Goal: Task Accomplishment & Management: Use online tool/utility

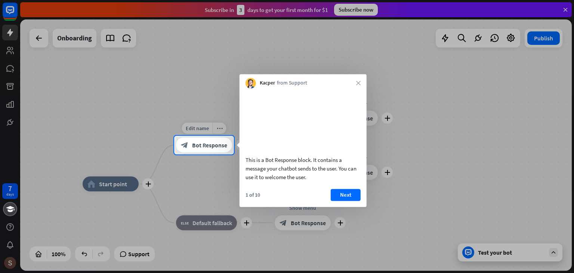
click at [195, 144] on span "Bot Response" at bounding box center [209, 144] width 35 height 7
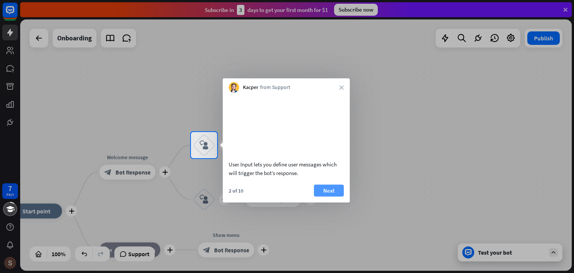
click at [328, 196] on button "Next" at bounding box center [329, 190] width 30 height 12
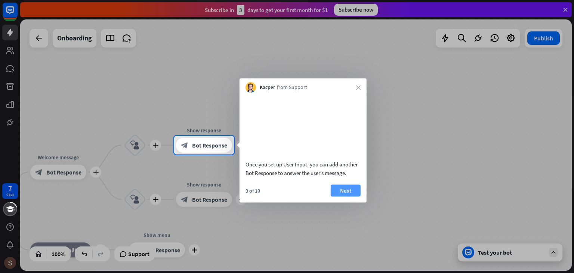
click at [345, 196] on button "Next" at bounding box center [346, 190] width 30 height 12
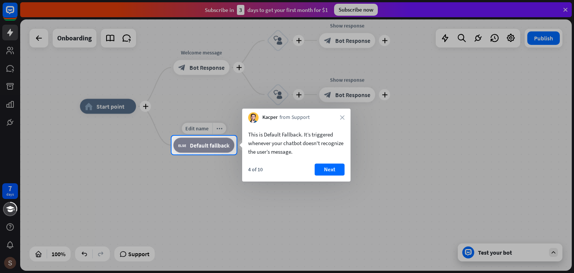
click at [209, 148] on span "Default fallback" at bounding box center [210, 144] width 40 height 7
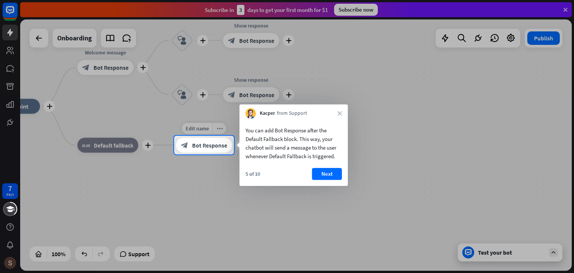
click at [221, 148] on span "Bot Response" at bounding box center [209, 144] width 35 height 7
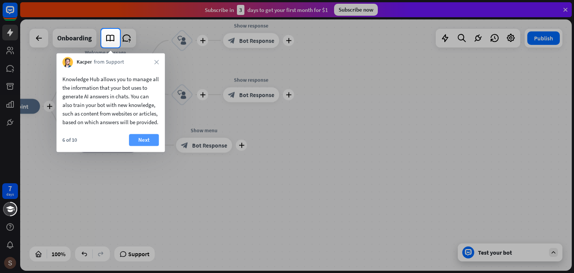
click at [145, 146] on button "Next" at bounding box center [144, 140] width 30 height 12
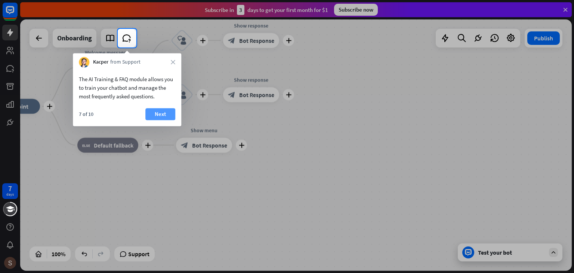
click at [157, 119] on button "Next" at bounding box center [160, 114] width 30 height 12
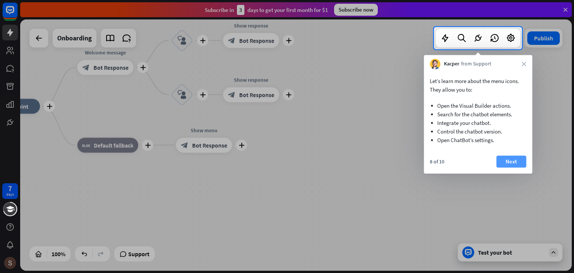
click at [514, 159] on button "Next" at bounding box center [511, 162] width 30 height 12
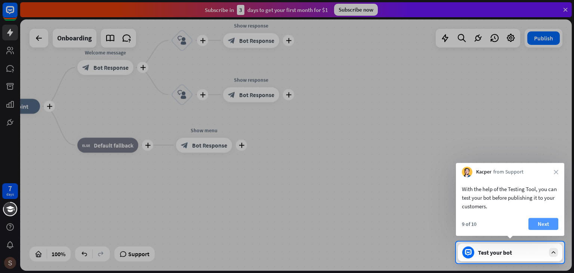
click at [545, 225] on button "Next" at bounding box center [544, 224] width 30 height 12
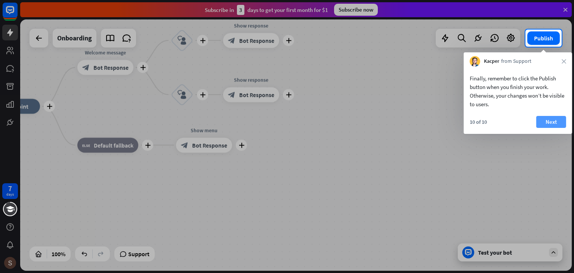
click at [553, 123] on button "Next" at bounding box center [551, 122] width 30 height 12
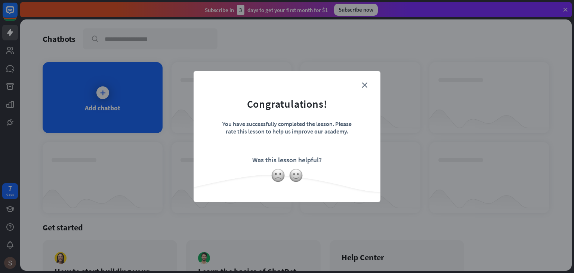
click at [367, 80] on form "Congratulations! You have successfully completed the lesson. Please rate this l…" at bounding box center [287, 124] width 168 height 89
click at [368, 85] on form "Congratulations! You have successfully completed the lesson. Please rate this l…" at bounding box center [287, 124] width 168 height 89
click at [365, 87] on icon "close" at bounding box center [365, 85] width 6 height 6
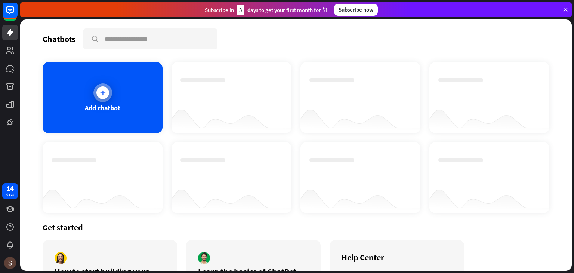
click at [105, 91] on icon at bounding box center [102, 92] width 7 height 7
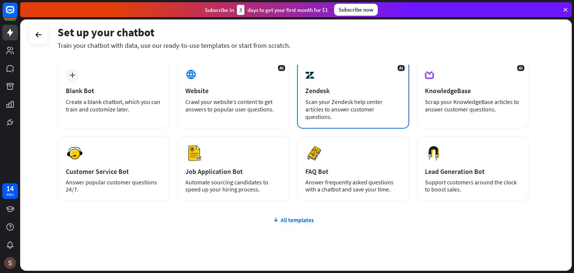
scroll to position [50, 0]
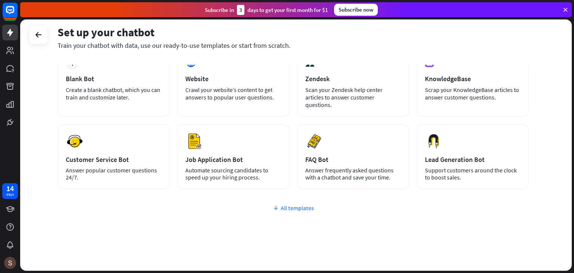
click at [286, 204] on div "All templates" at bounding box center [293, 207] width 471 height 7
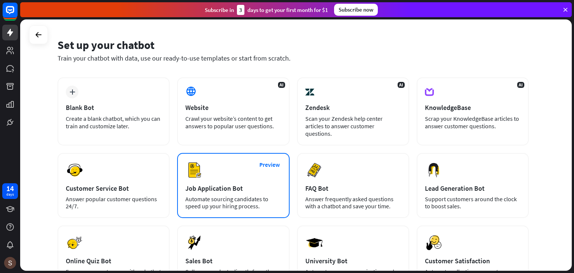
scroll to position [0, 0]
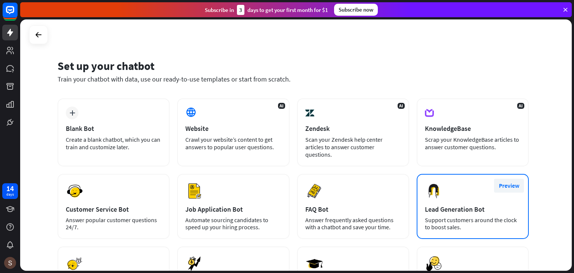
click at [506, 179] on button "Preview" at bounding box center [509, 186] width 30 height 14
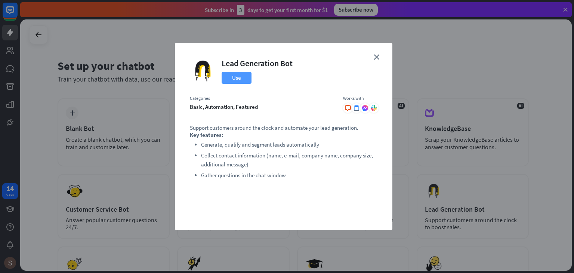
click at [241, 78] on button "Use" at bounding box center [237, 78] width 30 height 12
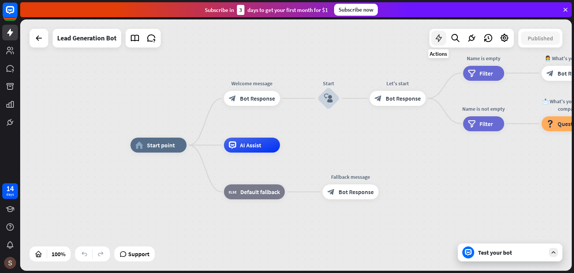
click at [438, 40] on icon at bounding box center [439, 38] width 10 height 10
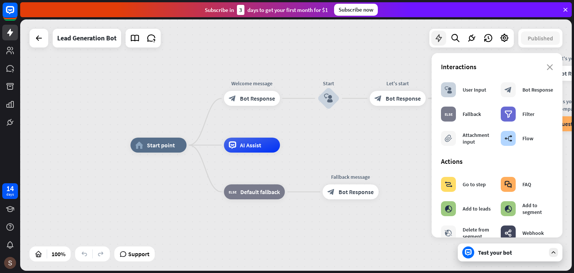
click at [438, 40] on icon at bounding box center [439, 38] width 10 height 10
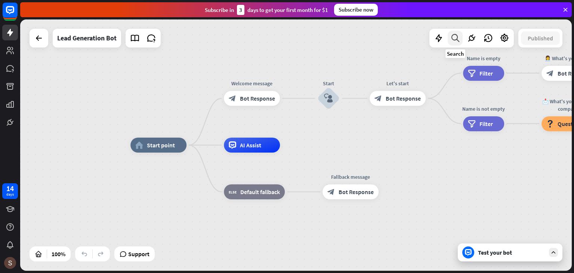
click at [456, 40] on icon at bounding box center [456, 38] width 10 height 10
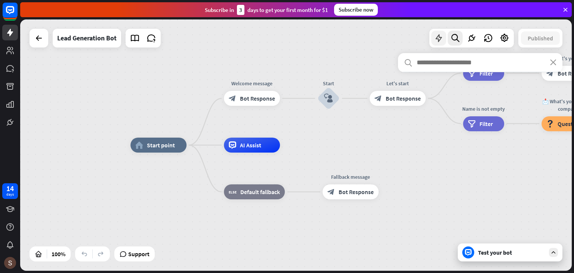
click at [439, 40] on icon at bounding box center [439, 38] width 10 height 10
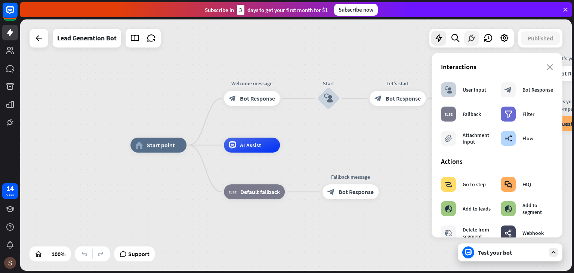
click at [470, 39] on icon at bounding box center [472, 38] width 10 height 10
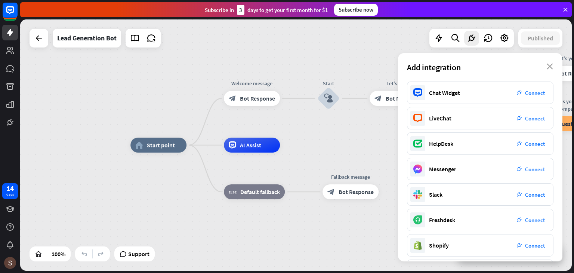
click at [335, 135] on div "home_2 Start point Welcome message block_bot_response Bot Response Start block_…" at bounding box center [296, 144] width 552 height 251
click at [550, 66] on icon "close" at bounding box center [550, 67] width 6 height 6
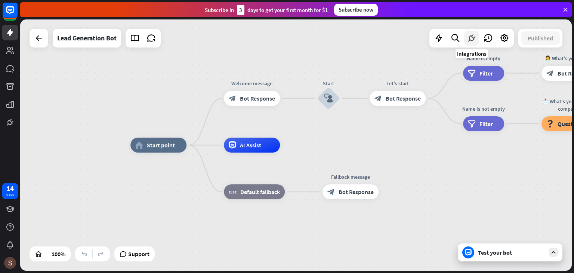
click at [472, 37] on icon at bounding box center [472, 38] width 10 height 10
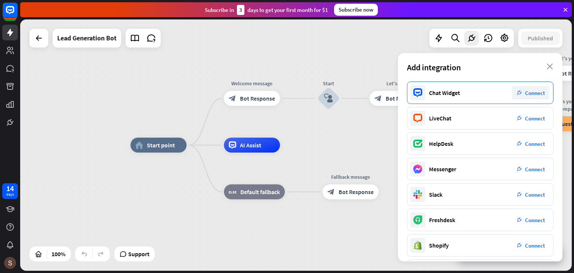
click at [449, 98] on div "Chat Widget plug_integration Connect" at bounding box center [480, 93] width 147 height 22
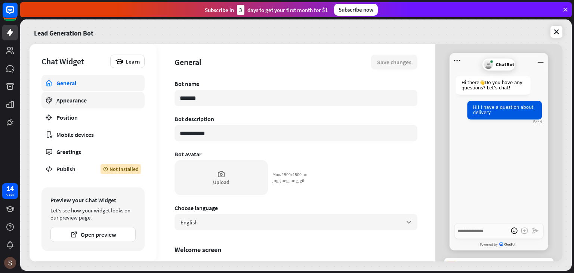
click at [73, 101] on div "Appearance" at bounding box center [92, 99] width 73 height 7
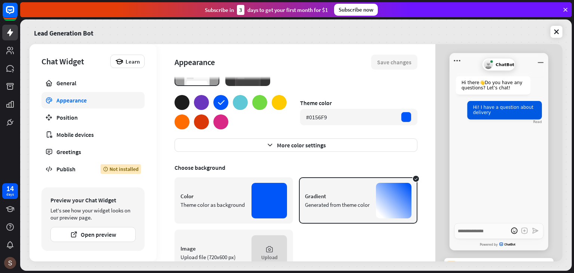
scroll to position [67, 0]
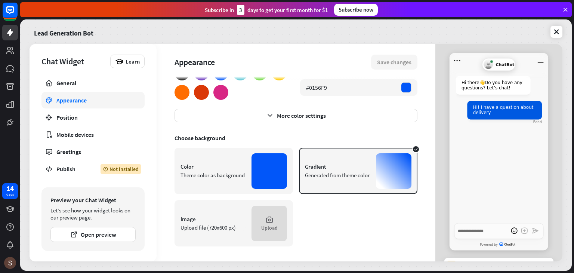
click at [228, 173] on div "Theme color as background" at bounding box center [213, 175] width 65 height 7
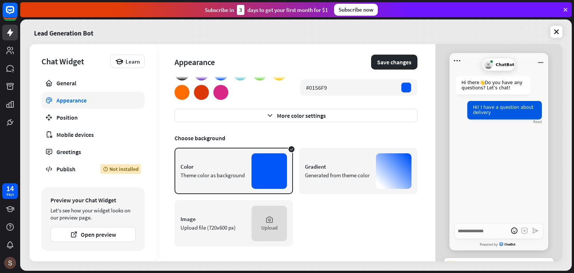
click at [325, 175] on div "Generated from theme color" at bounding box center [337, 175] width 65 height 7
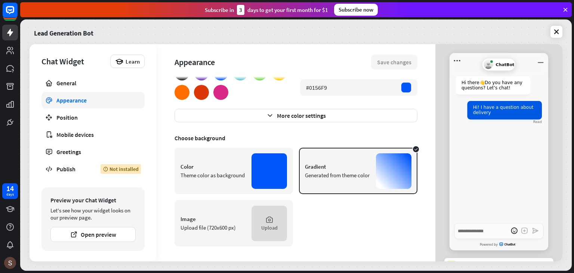
click at [229, 172] on div "Theme color as background" at bounding box center [213, 175] width 65 height 7
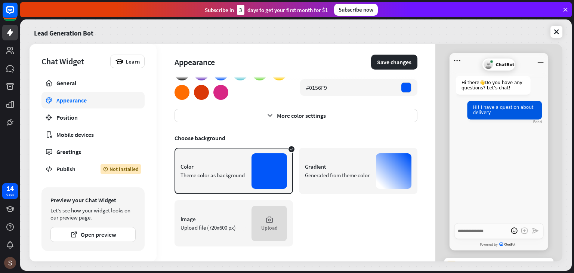
click at [227, 220] on div "Image" at bounding box center [213, 218] width 65 height 7
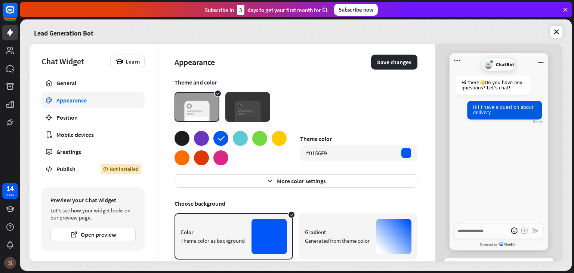
scroll to position [0, 0]
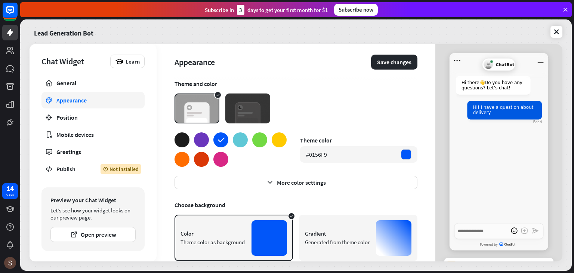
click at [249, 111] on img at bounding box center [247, 108] width 45 height 30
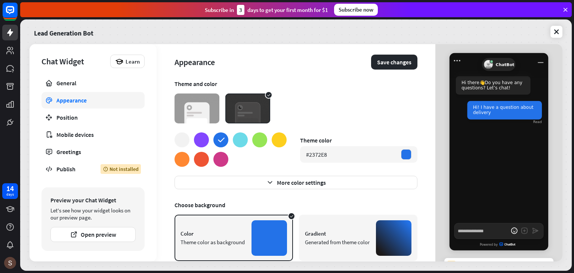
click at [203, 110] on img at bounding box center [197, 108] width 45 height 30
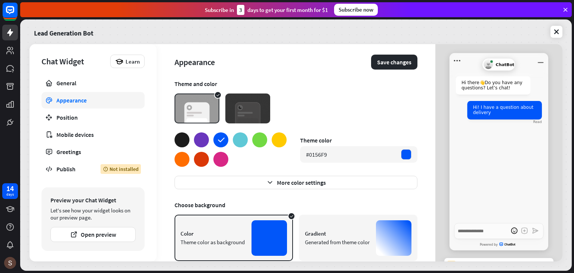
click at [252, 110] on img at bounding box center [247, 108] width 45 height 30
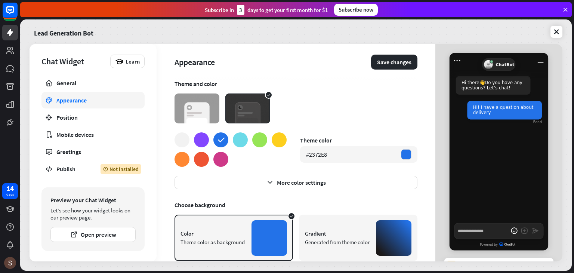
click at [208, 110] on img at bounding box center [197, 108] width 45 height 30
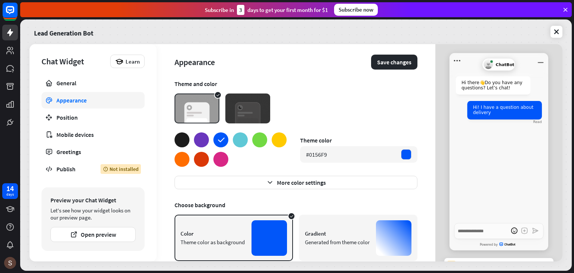
click at [269, 110] on img at bounding box center [247, 108] width 45 height 30
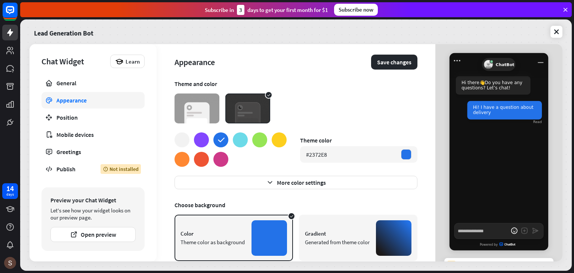
click at [191, 108] on img at bounding box center [197, 108] width 45 height 30
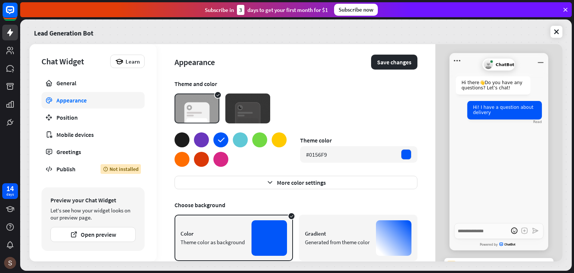
click at [253, 111] on img at bounding box center [247, 108] width 45 height 30
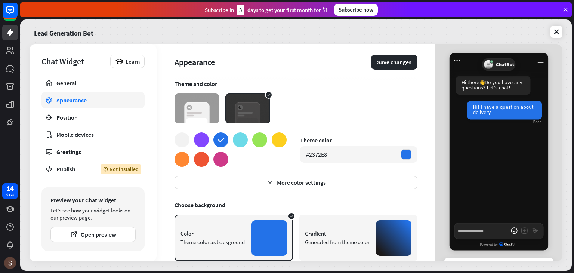
click at [197, 109] on img at bounding box center [197, 108] width 45 height 30
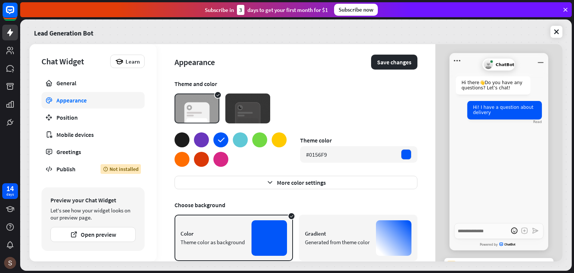
click at [246, 109] on img at bounding box center [247, 108] width 45 height 30
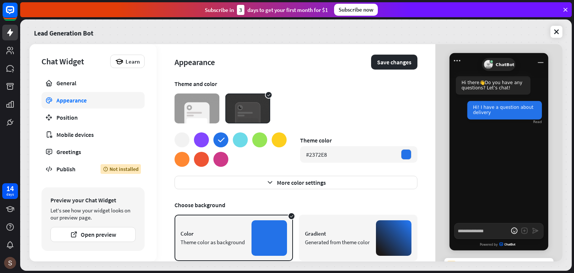
click at [201, 109] on img at bounding box center [197, 108] width 45 height 30
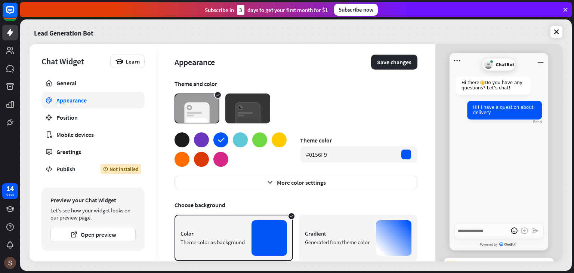
click at [244, 111] on img at bounding box center [247, 108] width 45 height 30
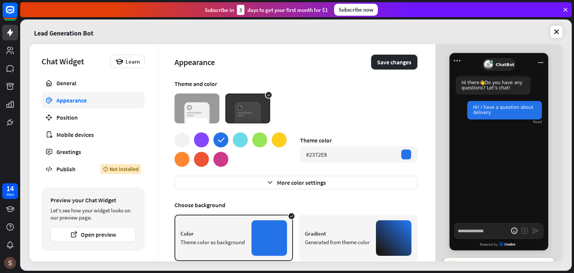
click at [202, 108] on img at bounding box center [197, 108] width 45 height 30
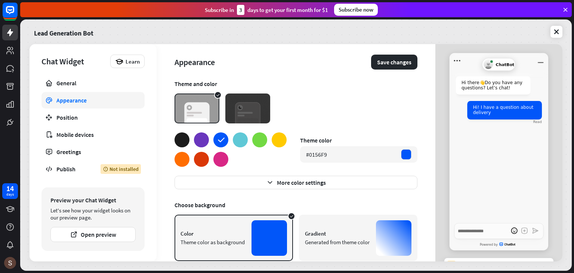
click at [254, 109] on img at bounding box center [247, 108] width 45 height 30
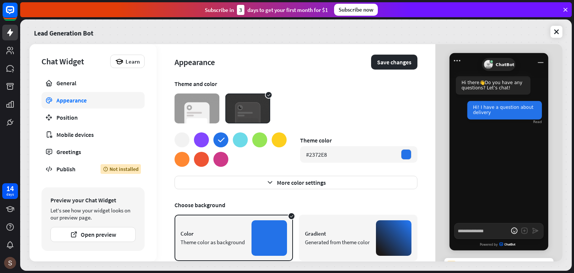
click at [212, 108] on img at bounding box center [197, 108] width 45 height 30
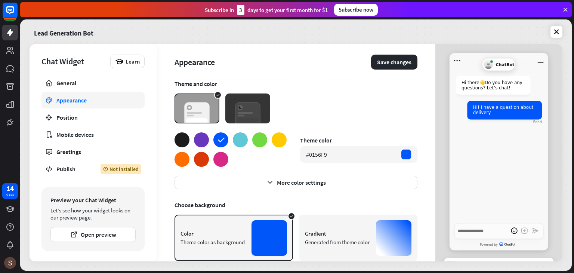
click at [250, 112] on img at bounding box center [247, 108] width 45 height 30
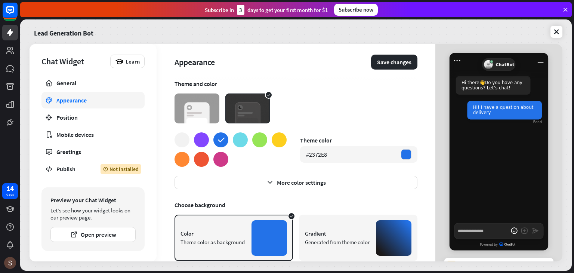
click at [196, 110] on img at bounding box center [197, 108] width 45 height 30
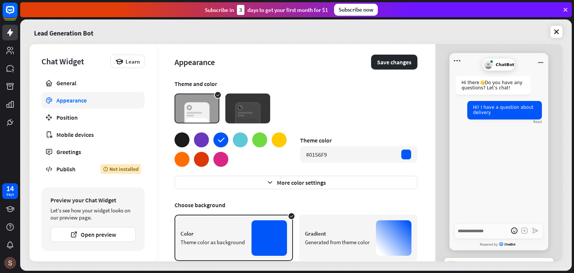
click at [256, 112] on img at bounding box center [247, 108] width 45 height 30
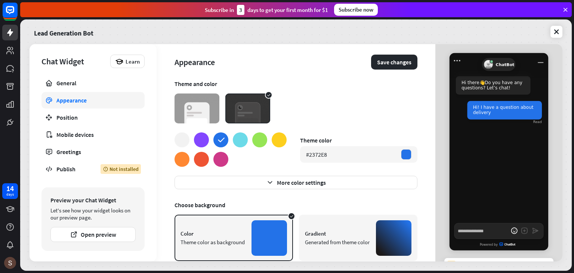
click at [204, 109] on img at bounding box center [197, 108] width 45 height 30
type textarea "*"
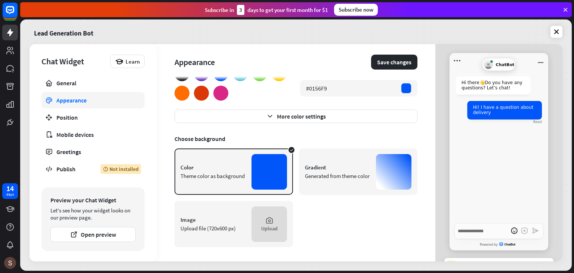
scroll to position [67, 0]
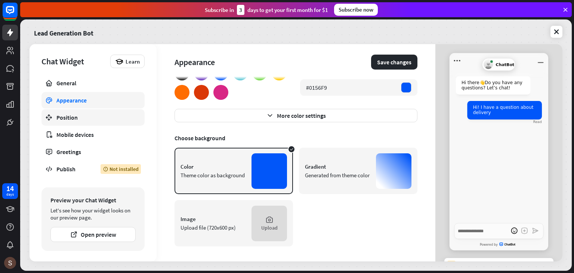
click at [78, 117] on div "Position" at bounding box center [92, 117] width 73 height 7
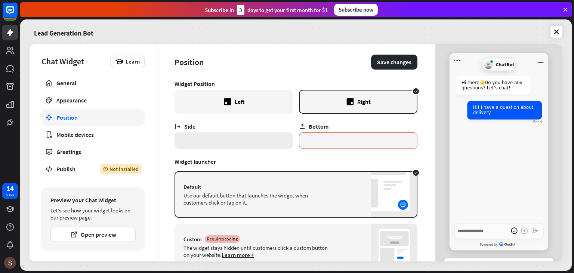
click at [188, 138] on input "*" at bounding box center [234, 140] width 119 height 16
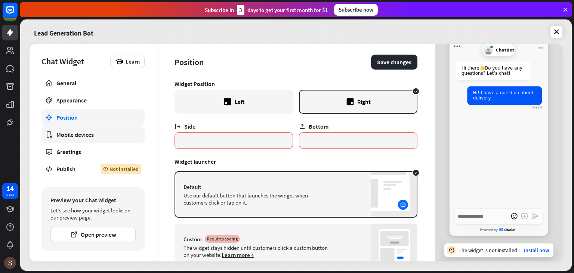
click at [80, 135] on div "Mobile devices" at bounding box center [92, 134] width 73 height 7
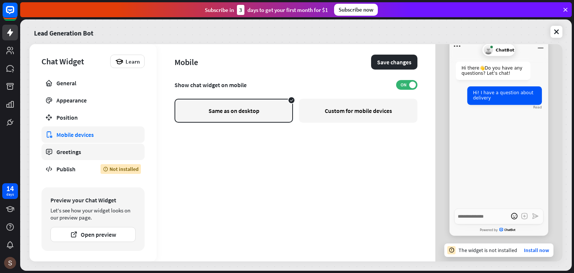
click at [76, 152] on div "Greetings" at bounding box center [92, 151] width 73 height 7
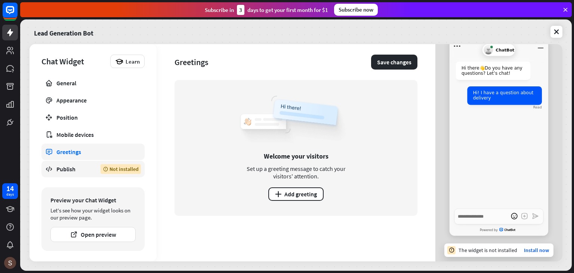
click at [68, 168] on div "Publish" at bounding box center [72, 168] width 33 height 7
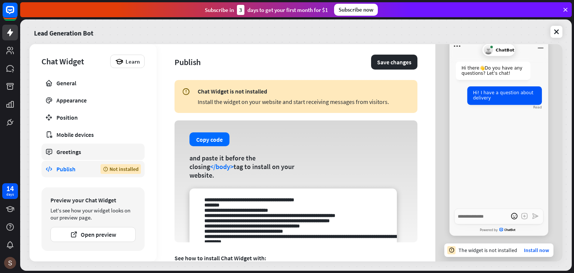
click at [70, 156] on link "Greetings" at bounding box center [92, 152] width 103 height 16
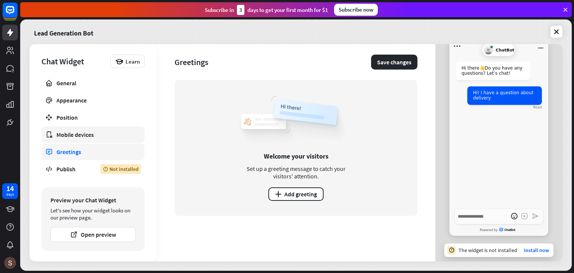
click at [75, 133] on div "Mobile devices" at bounding box center [92, 134] width 73 height 7
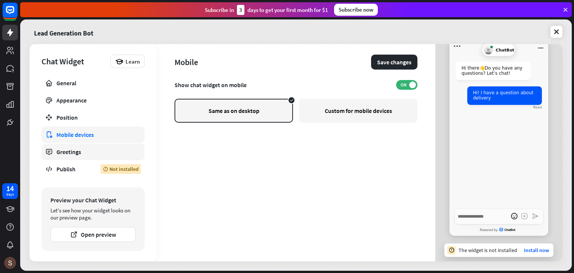
click at [67, 150] on div "Greetings" at bounding box center [92, 151] width 73 height 7
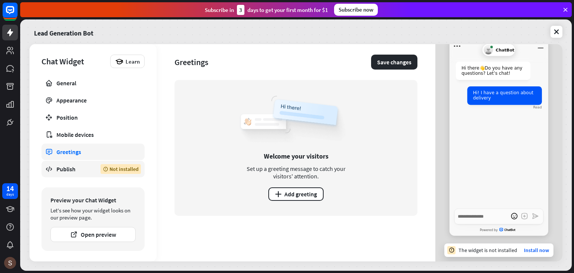
click at [69, 168] on div "Publish" at bounding box center [72, 168] width 33 height 7
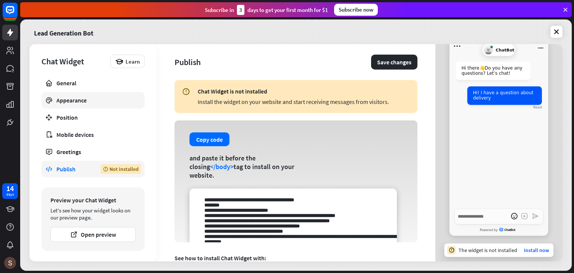
click at [72, 96] on div "Appearance" at bounding box center [92, 99] width 73 height 7
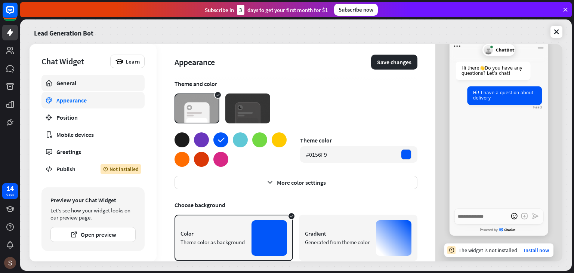
click at [73, 81] on div "General" at bounding box center [92, 82] width 73 height 7
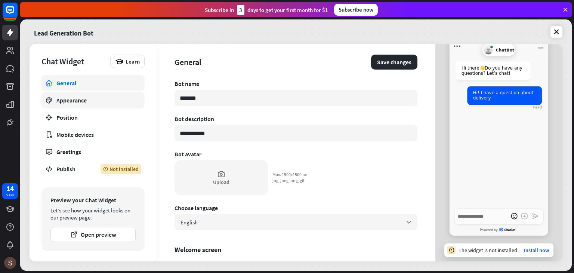
click at [71, 99] on div "Appearance" at bounding box center [92, 99] width 73 height 7
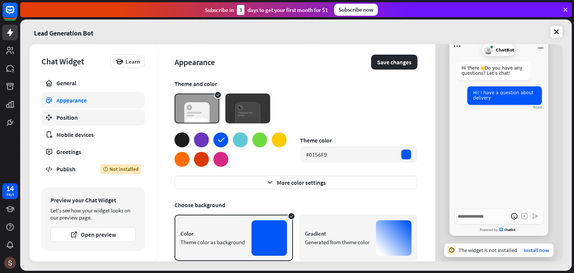
click at [70, 115] on div "Position" at bounding box center [92, 117] width 73 height 7
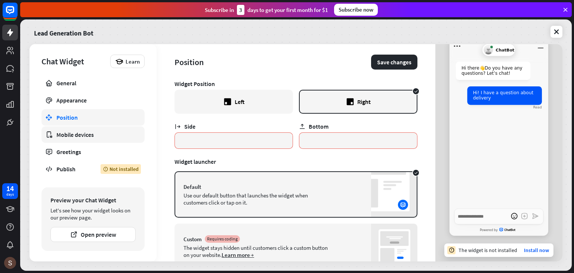
click at [69, 138] on div "Mobile devices" at bounding box center [92, 134] width 73 height 7
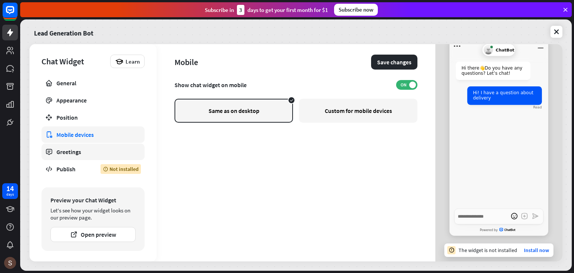
click at [64, 150] on div "Greetings" at bounding box center [92, 151] width 73 height 7
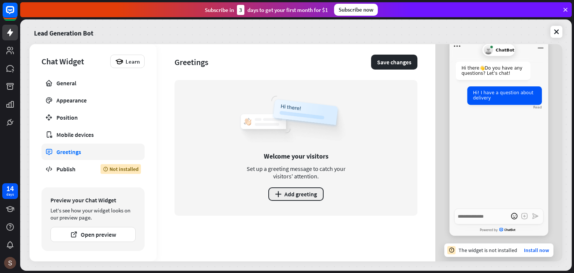
click at [299, 194] on button "plus Add greeting" at bounding box center [295, 193] width 55 height 13
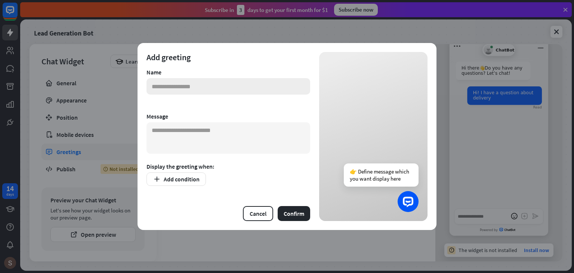
click at [176, 90] on input "text" at bounding box center [229, 86] width 164 height 16
click at [259, 216] on button "Cancel" at bounding box center [258, 213] width 30 height 15
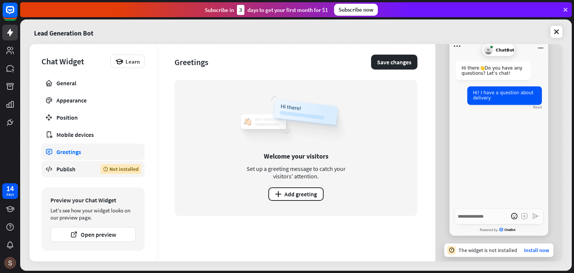
click at [70, 169] on div "Publish" at bounding box center [72, 168] width 33 height 7
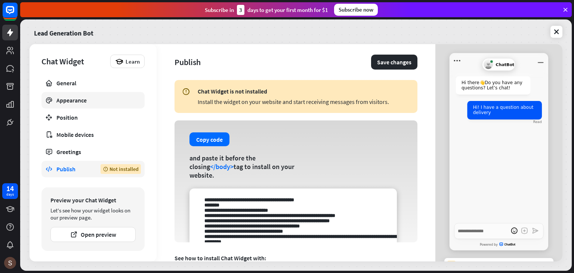
click at [64, 99] on div "Appearance" at bounding box center [92, 99] width 73 height 7
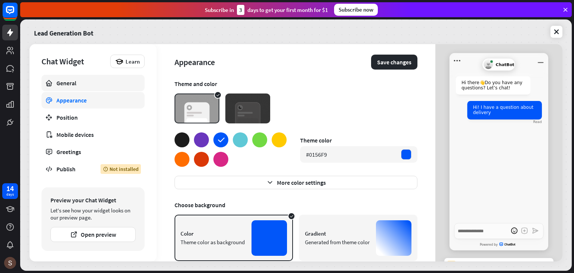
click at [63, 84] on div "General" at bounding box center [92, 82] width 73 height 7
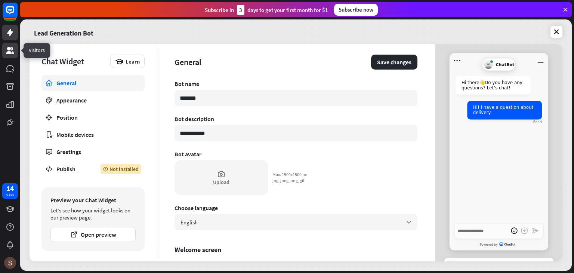
click at [7, 52] on icon at bounding box center [9, 50] width 7 height 7
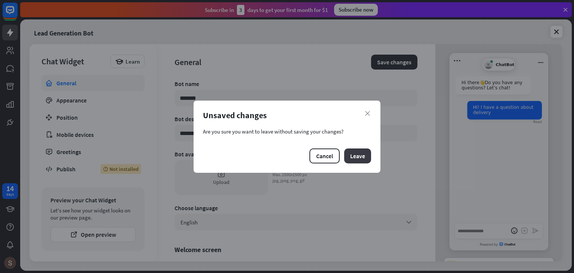
click at [366, 153] on button "Leave" at bounding box center [357, 155] width 27 height 15
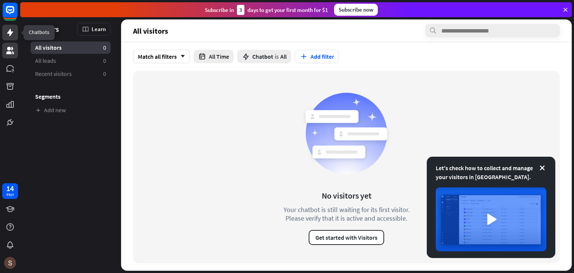
click at [10, 31] on icon at bounding box center [10, 32] width 6 height 7
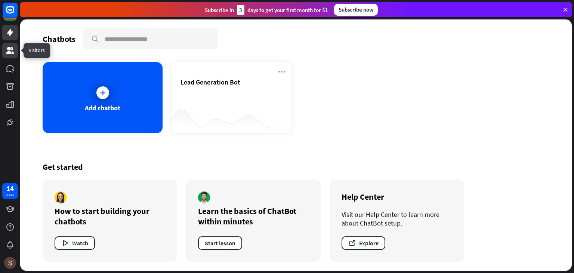
click at [12, 50] on icon at bounding box center [10, 50] width 9 height 9
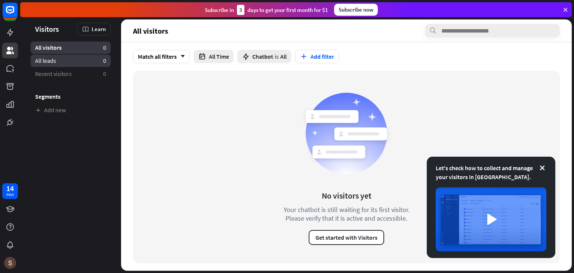
click at [50, 63] on span "All leads" at bounding box center [45, 61] width 21 height 8
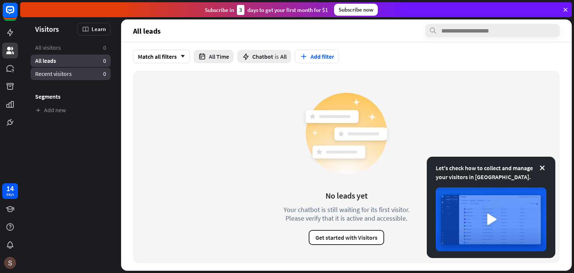
click at [44, 80] on link "Recent visitors 0" at bounding box center [71, 74] width 80 height 12
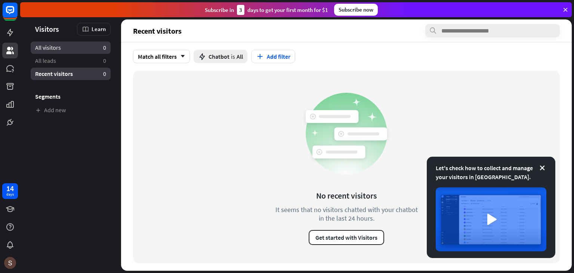
click at [39, 44] on span "All visitors" at bounding box center [48, 48] width 26 height 8
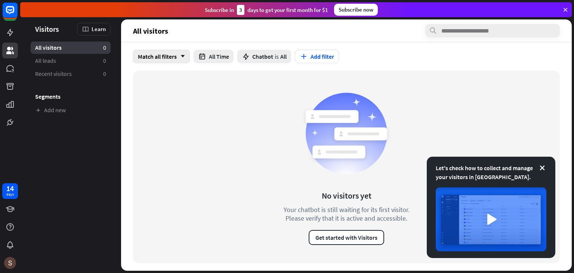
click at [160, 55] on div "Match all filters arrow_down" at bounding box center [161, 56] width 57 height 13
click at [163, 93] on span "Match any" at bounding box center [153, 89] width 24 height 7
click at [170, 57] on div "Match any filter arrow_down" at bounding box center [162, 56] width 58 height 13
click at [160, 74] on span "Match all" at bounding box center [152, 74] width 22 height 7
click at [211, 59] on button "All Time" at bounding box center [214, 56] width 40 height 13
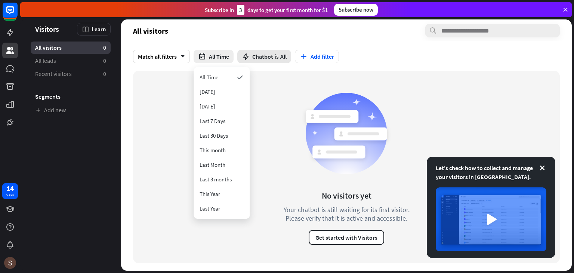
click at [267, 57] on span "Chatbot" at bounding box center [262, 56] width 21 height 7
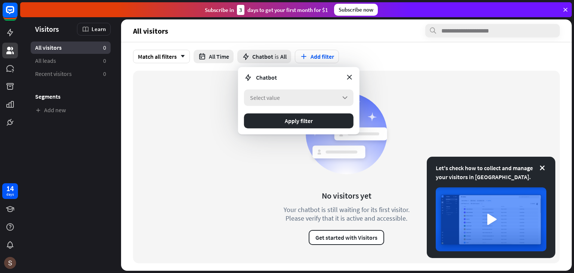
click at [266, 96] on span "Select value" at bounding box center [265, 97] width 30 height 7
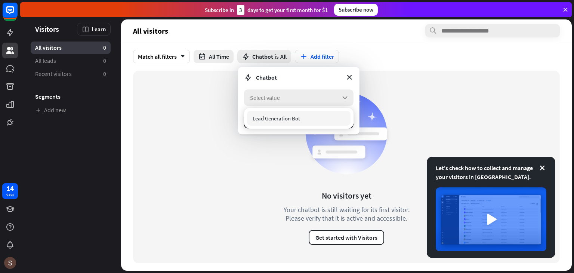
click at [266, 96] on span "Select value" at bounding box center [265, 97] width 30 height 7
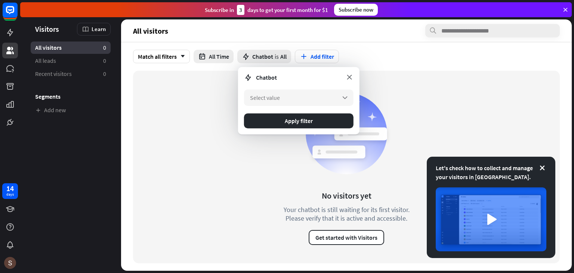
click at [352, 77] on icon at bounding box center [349, 77] width 8 height 8
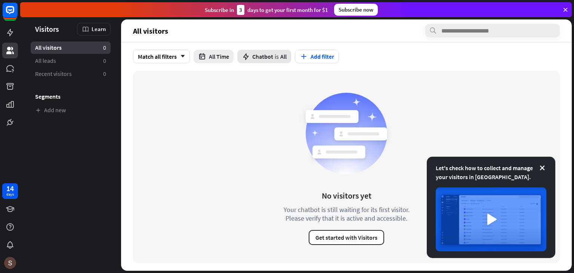
click at [272, 53] on span "Chatbot" at bounding box center [262, 56] width 21 height 7
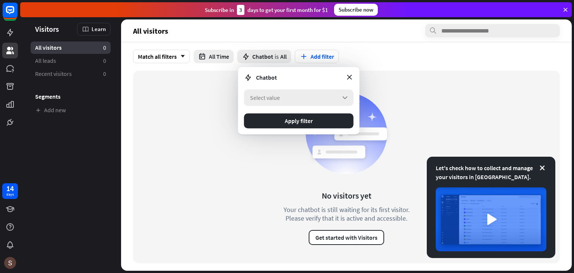
click at [307, 99] on div "Select value arrow_down" at bounding box center [299, 97] width 110 height 16
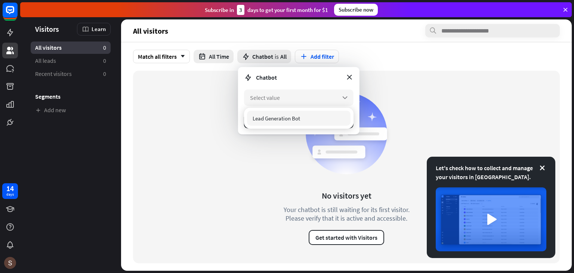
click at [272, 118] on span "Lead Generation Bot" at bounding box center [276, 118] width 47 height 7
click at [315, 122] on div "Lead Generation Bot checked" at bounding box center [299, 118] width 104 height 15
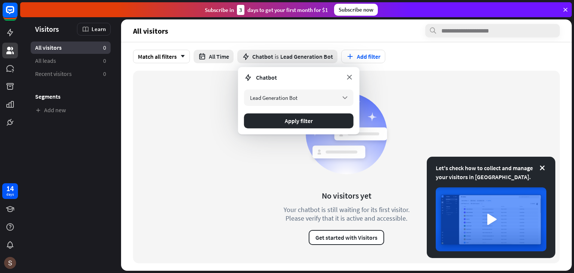
click at [348, 79] on icon at bounding box center [349, 77] width 8 height 8
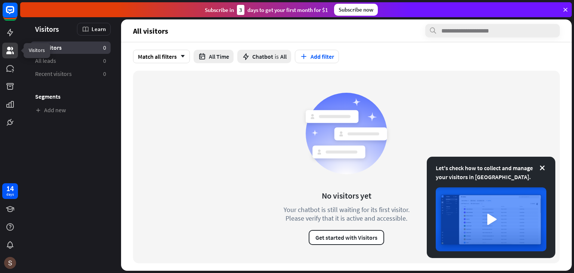
click at [9, 47] on icon at bounding box center [9, 50] width 7 height 7
click at [10, 33] on icon at bounding box center [10, 32] width 6 height 7
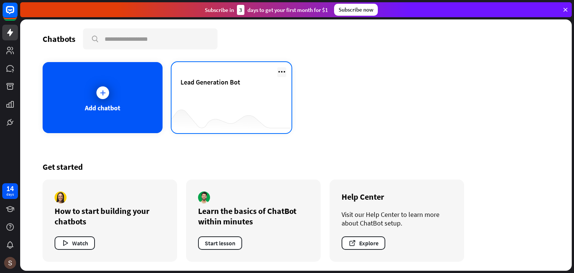
click at [284, 68] on icon at bounding box center [281, 71] width 9 height 9
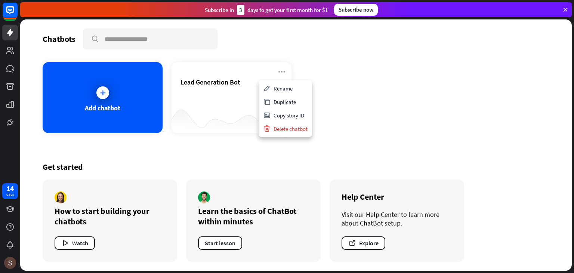
click at [181, 147] on div "Chatbots search Add chatbot Lead Generation Bot Get started How to start buildi…" at bounding box center [296, 144] width 552 height 251
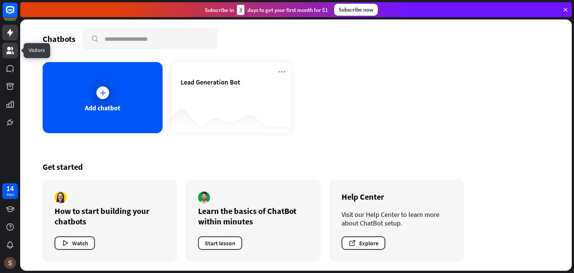
click at [10, 53] on icon at bounding box center [9, 50] width 7 height 7
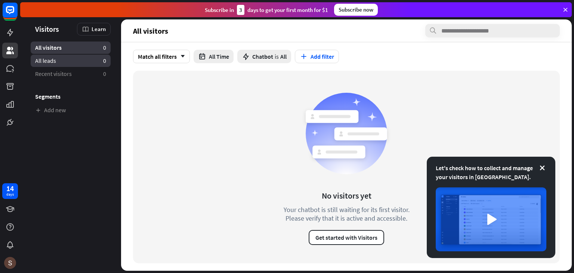
click at [55, 61] on span "All leads" at bounding box center [45, 61] width 21 height 8
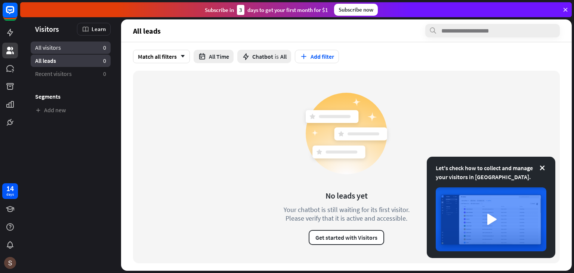
click at [58, 48] on span "All visitors" at bounding box center [48, 48] width 26 height 8
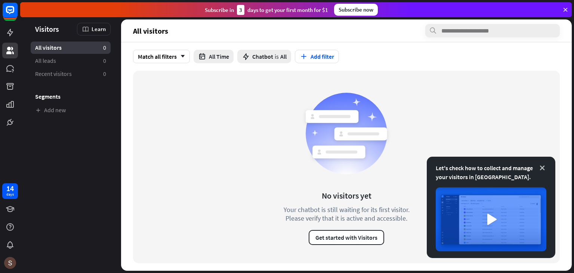
click at [545, 168] on icon at bounding box center [542, 167] width 7 height 7
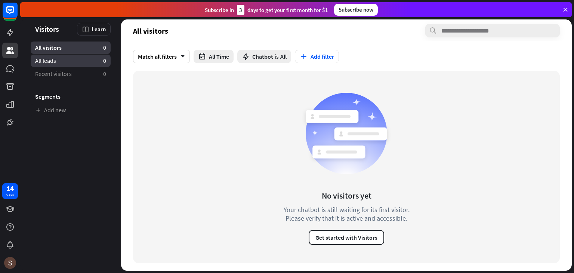
click at [71, 61] on link "All leads 0" at bounding box center [71, 61] width 80 height 12
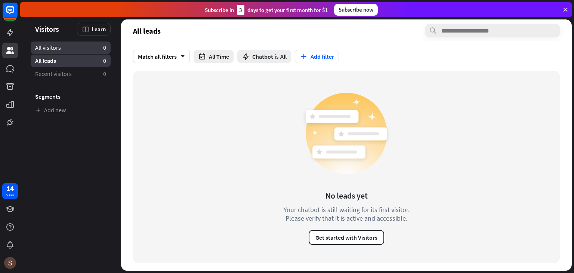
click at [68, 49] on link "All visitors 0" at bounding box center [71, 47] width 80 height 12
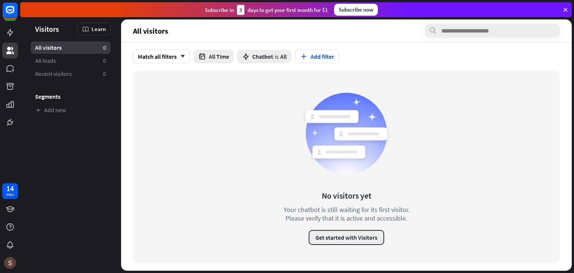
click at [348, 242] on button "Get started with Visitors" at bounding box center [347, 237] width 76 height 15
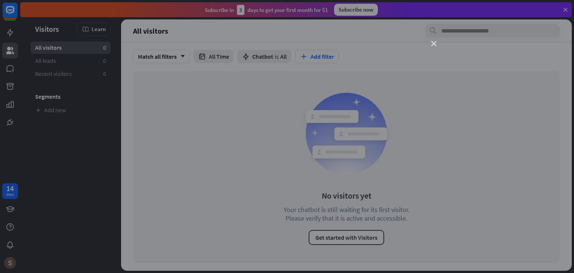
click at [433, 43] on icon "close" at bounding box center [433, 43] width 5 height 5
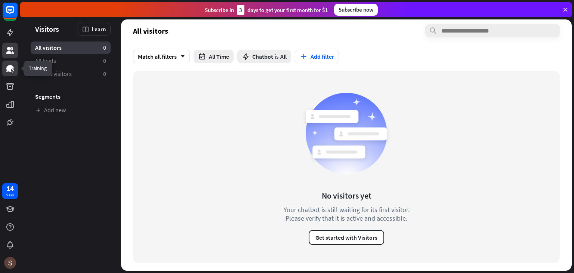
click at [9, 65] on icon at bounding box center [10, 68] width 9 height 9
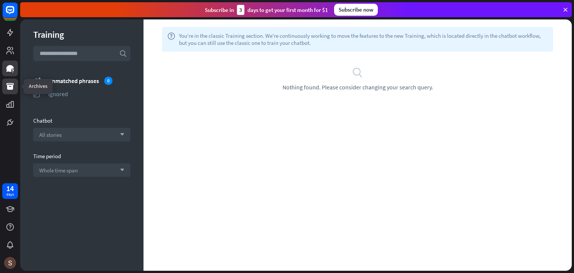
click at [11, 81] on link at bounding box center [10, 87] width 16 height 16
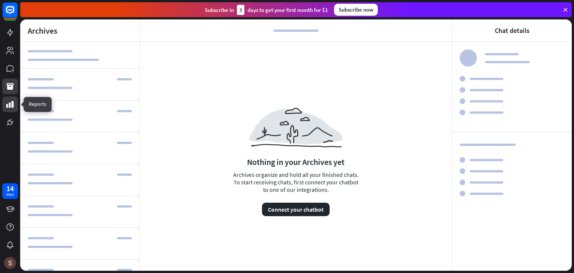
click at [8, 101] on icon at bounding box center [10, 104] width 9 height 9
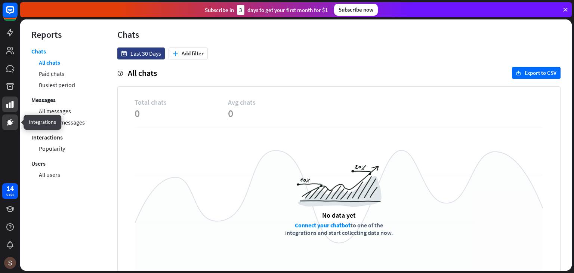
click at [10, 123] on icon at bounding box center [10, 122] width 4 height 4
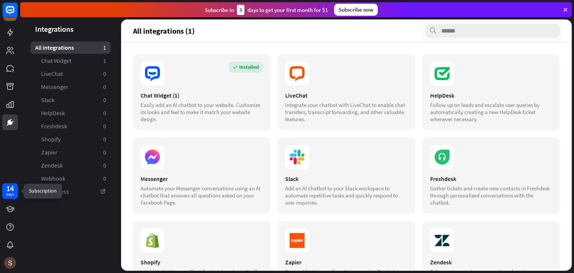
click at [9, 194] on div "days" at bounding box center [9, 194] width 7 height 5
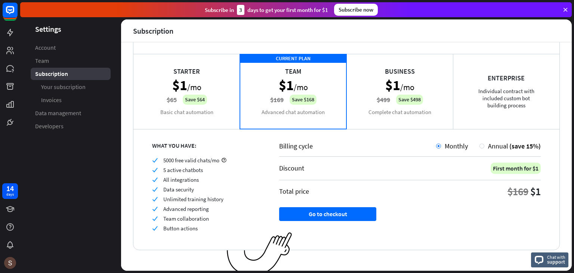
scroll to position [43, 0]
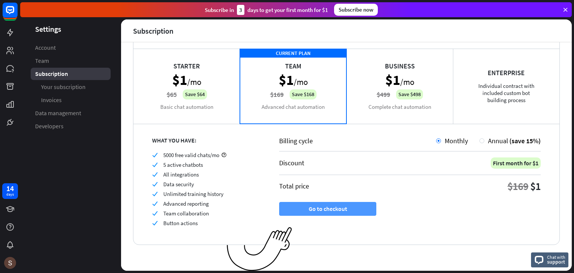
click at [322, 206] on button "Go to checkout" at bounding box center [327, 209] width 97 height 14
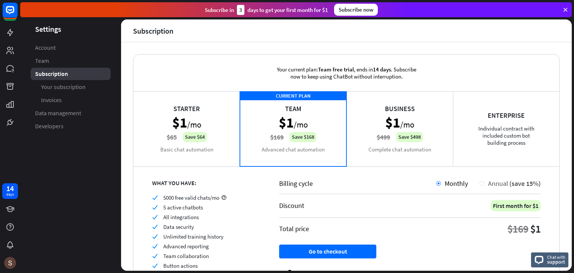
click at [480, 184] on div at bounding box center [482, 183] width 5 height 5
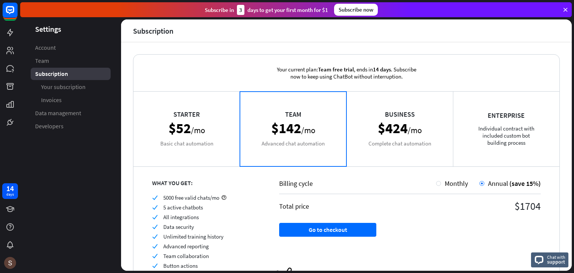
scroll to position [37, 0]
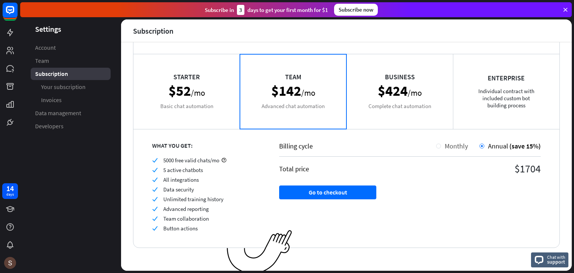
click at [436, 145] on div at bounding box center [438, 146] width 5 height 5
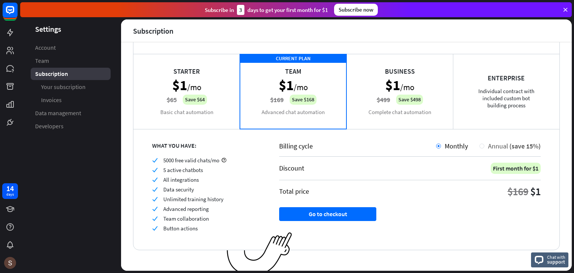
click at [480, 147] on div at bounding box center [482, 146] width 5 height 5
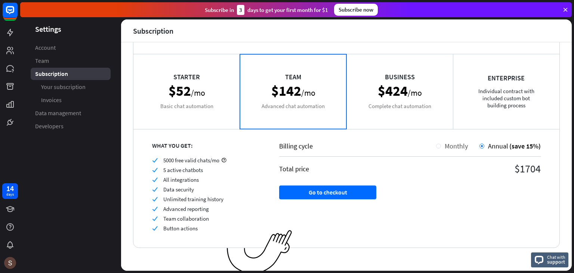
click at [441, 144] on div "Monthly" at bounding box center [454, 146] width 27 height 9
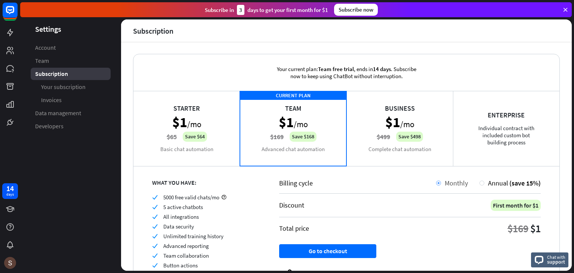
scroll to position [0, 0]
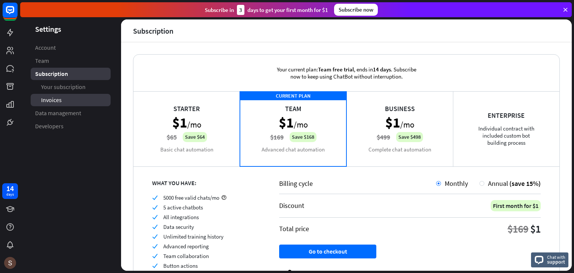
click at [55, 100] on span "Invoices" at bounding box center [51, 100] width 21 height 8
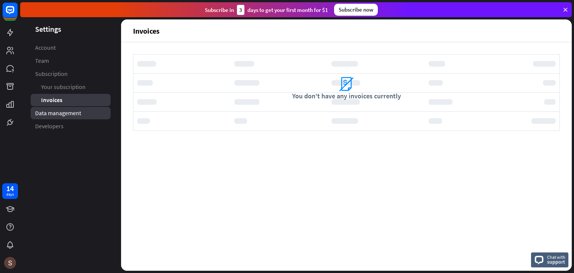
click at [51, 114] on span "Data management" at bounding box center [58, 113] width 46 height 8
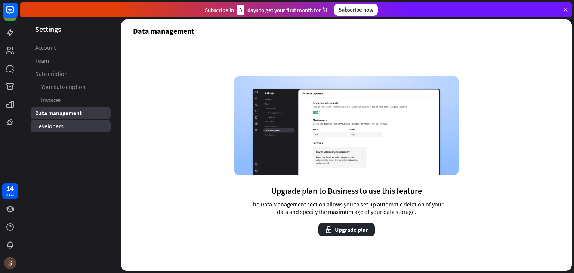
click at [45, 124] on span "Developers" at bounding box center [49, 126] width 28 height 8
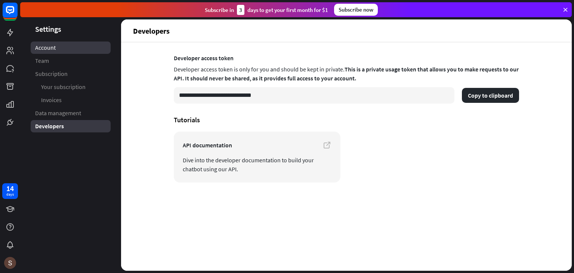
click at [54, 49] on span "Account" at bounding box center [45, 48] width 21 height 8
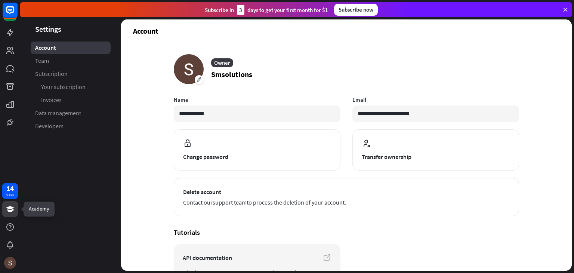
click at [12, 211] on icon at bounding box center [10, 209] width 9 height 9
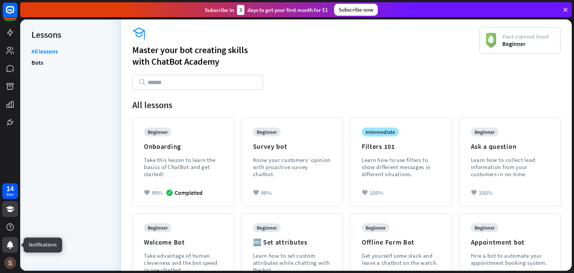
click at [11, 245] on icon at bounding box center [10, 244] width 7 height 7
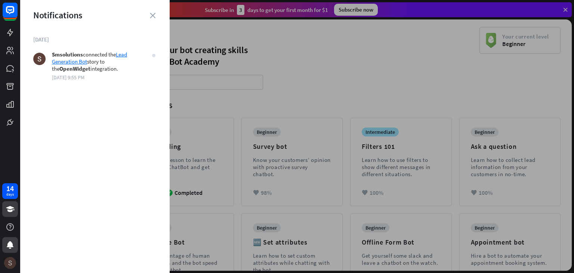
click at [11, 264] on img at bounding box center [10, 263] width 12 height 12
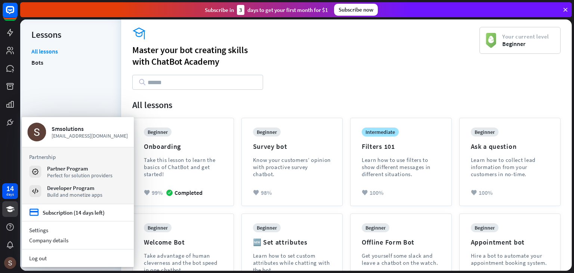
click at [302, 95] on div "academy Master your bot creating skills with ChatBot Academy Your current level…" at bounding box center [346, 62] width 428 height 70
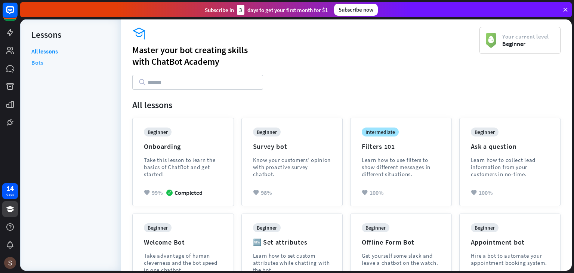
click at [34, 64] on link "Bots" at bounding box center [37, 62] width 12 height 11
click at [11, 50] on icon at bounding box center [10, 50] width 9 height 9
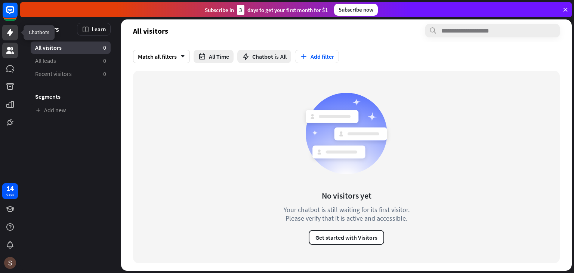
click at [10, 40] on link at bounding box center [10, 33] width 16 height 16
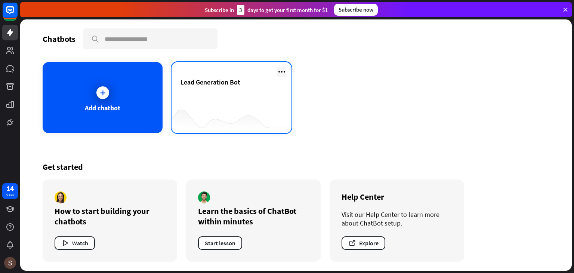
click at [282, 74] on icon at bounding box center [281, 71] width 9 height 9
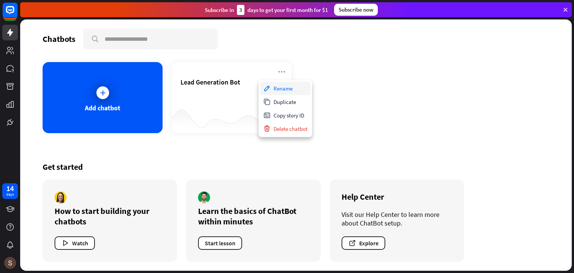
click at [274, 88] on div "Rename" at bounding box center [285, 88] width 50 height 13
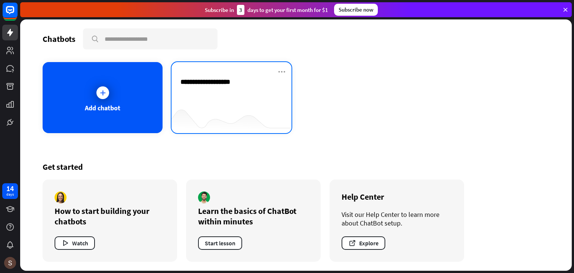
click at [216, 78] on input "**********" at bounding box center [212, 82] width 62 height 9
click at [189, 83] on input "**********" at bounding box center [212, 82] width 62 height 9
click at [184, 96] on div "**********" at bounding box center [232, 91] width 102 height 26
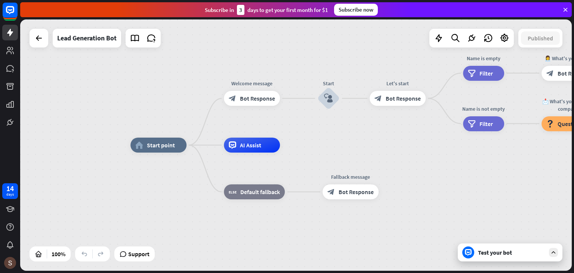
click at [513, 253] on div "Test your bot" at bounding box center [511, 252] width 67 height 7
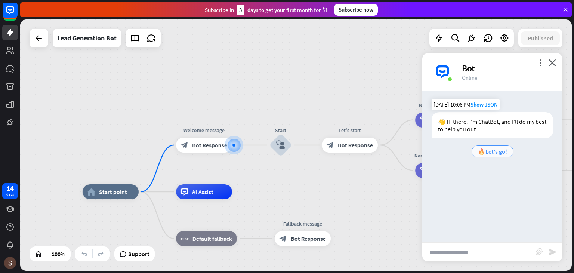
click at [499, 154] on span "🔥Let's go!" at bounding box center [492, 151] width 29 height 7
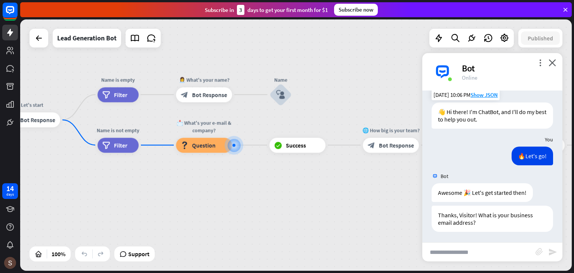
scroll to position [10, 0]
click at [480, 198] on span "Show JSON" at bounding box center [484, 197] width 27 height 7
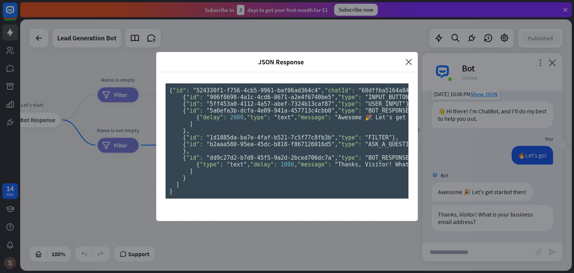
scroll to position [305, 0]
click at [483, 152] on div "JSON Response close { "id": "524330f1-f756-4cb5-9961-baf06ad364c4" , "chatId": …" at bounding box center [287, 136] width 574 height 273
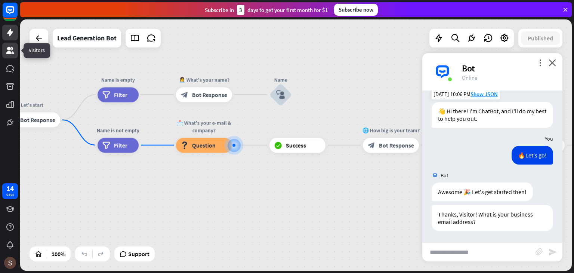
click at [10, 52] on icon at bounding box center [9, 50] width 7 height 7
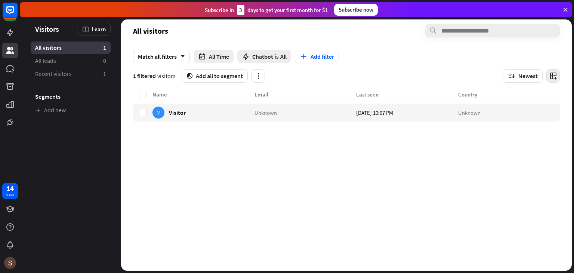
click at [553, 75] on icon "button" at bounding box center [554, 76] width 8 height 8
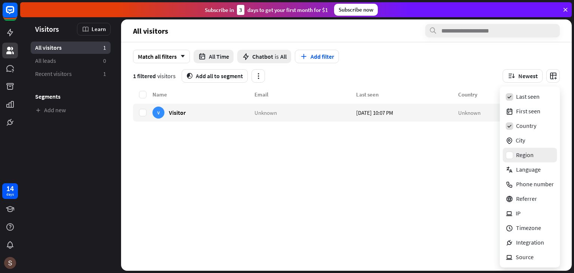
click at [528, 152] on div "Region" at bounding box center [535, 155] width 38 height 8
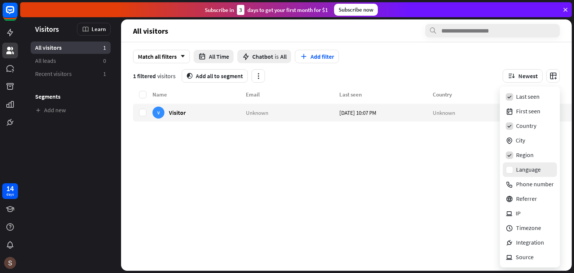
click at [530, 168] on div "Language" at bounding box center [535, 170] width 38 height 8
click at [534, 111] on div "First seen" at bounding box center [535, 111] width 38 height 8
click at [339, 182] on div "Name Email Last seen First seen Country Region Language V Visitor Unknown [DATE…" at bounding box center [470, 180] width 674 height 181
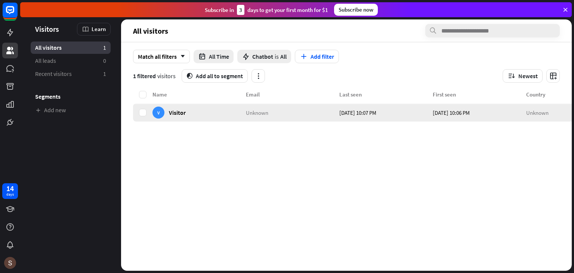
click at [159, 115] on div "V" at bounding box center [159, 113] width 12 height 12
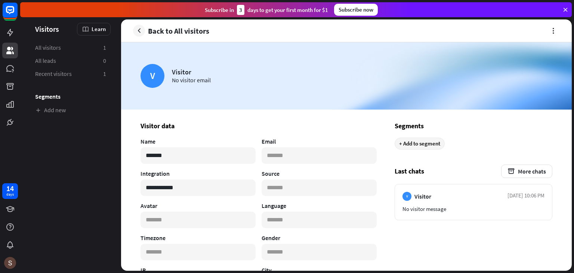
click at [413, 144] on div "+ Add to segment" at bounding box center [420, 144] width 50 height 12
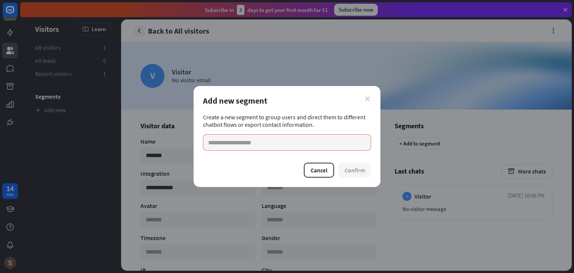
click at [368, 101] on icon "close" at bounding box center [367, 98] width 5 height 5
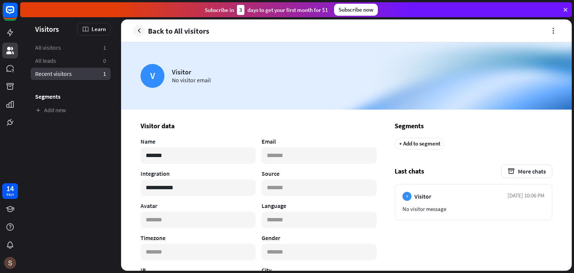
click at [51, 74] on span "Recent visitors" at bounding box center [53, 74] width 37 height 8
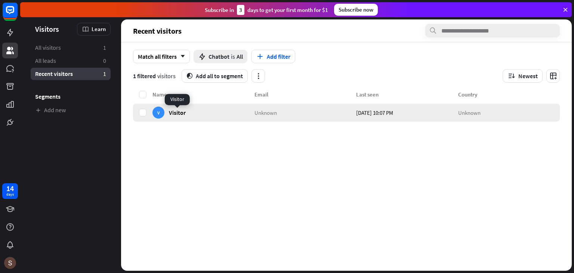
click at [181, 113] on span "Visitor" at bounding box center [177, 112] width 17 height 7
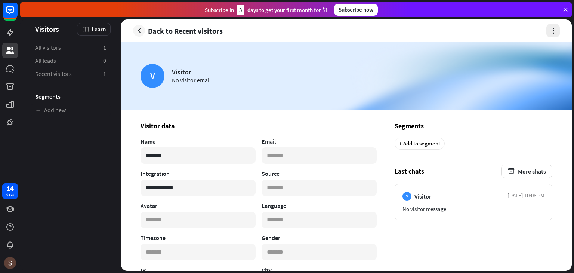
click at [553, 32] on icon "button" at bounding box center [554, 31] width 8 height 8
click at [513, 175] on button "More chats" at bounding box center [526, 170] width 51 height 13
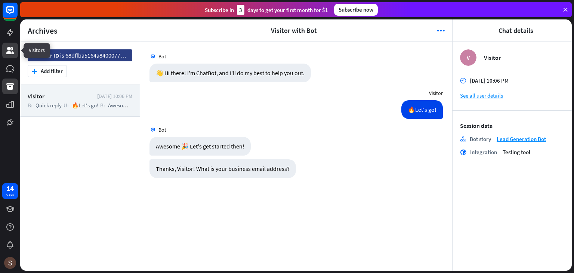
click at [7, 52] on icon at bounding box center [9, 50] width 7 height 7
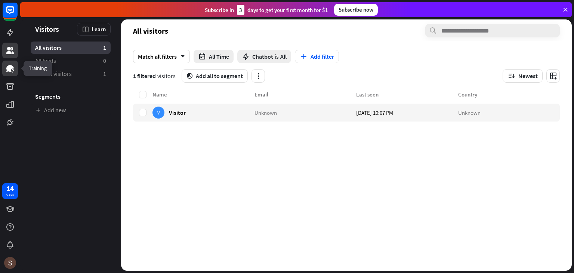
click at [10, 69] on icon at bounding box center [9, 68] width 7 height 7
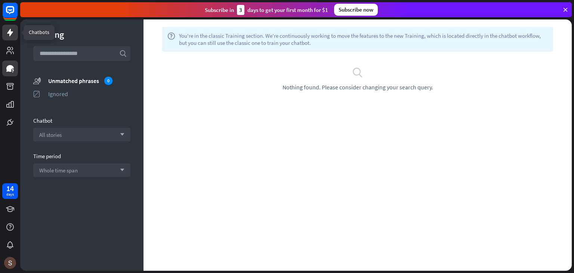
click at [9, 34] on icon at bounding box center [10, 32] width 6 height 7
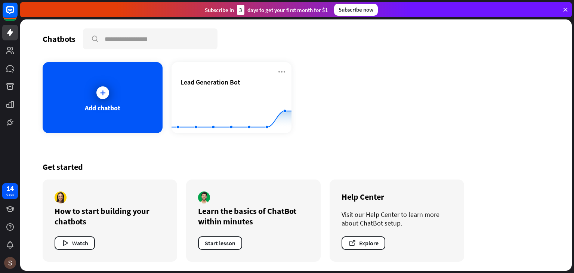
click at [371, 92] on div "Add chatbot Lead Generation Bot Created with Highcharts 10.1.0 0 1 2" at bounding box center [296, 97] width 507 height 71
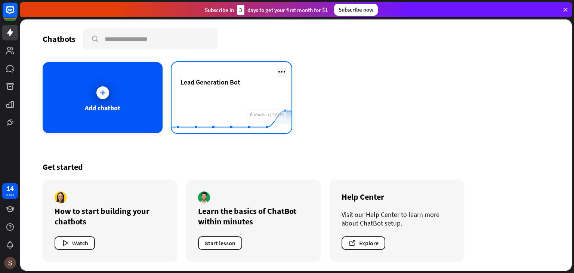
click at [282, 72] on icon at bounding box center [281, 71] width 9 height 9
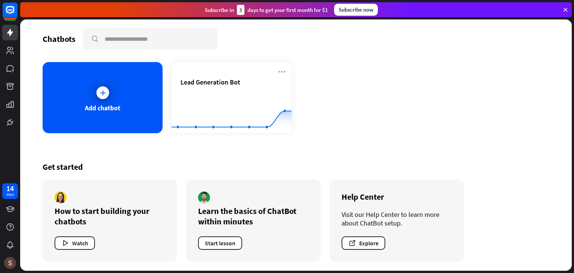
click at [353, 81] on div "Add chatbot Lead Generation Bot Created with Highcharts 10.1.0 0 1 2" at bounding box center [296, 97] width 507 height 71
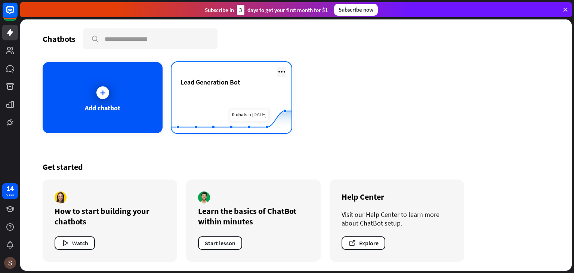
click at [285, 70] on icon at bounding box center [281, 71] width 9 height 9
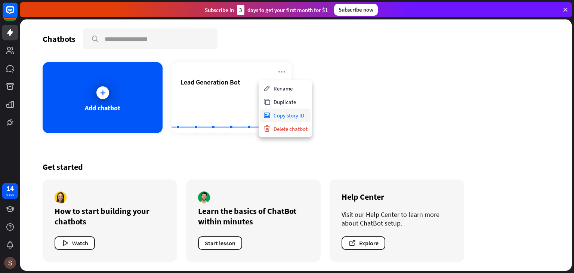
click at [289, 116] on div "Copy story ID" at bounding box center [285, 114] width 50 height 13
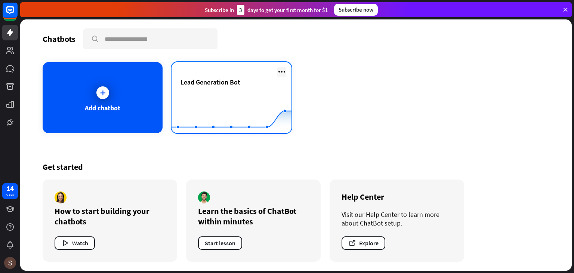
click at [281, 72] on icon at bounding box center [281, 71] width 9 height 9
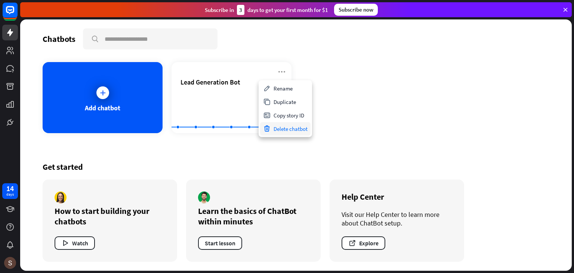
click at [288, 127] on div "Delete chatbot" at bounding box center [285, 128] width 50 height 13
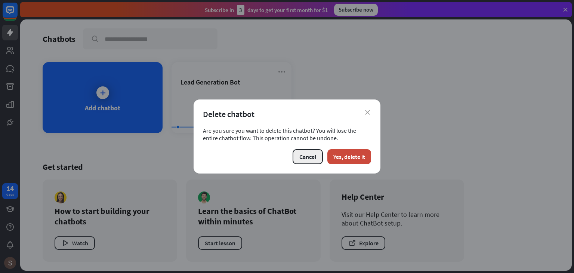
click at [309, 155] on button "Cancel" at bounding box center [308, 156] width 30 height 15
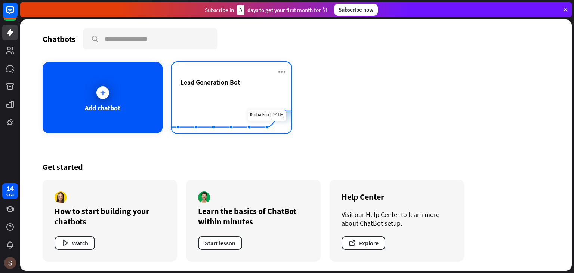
click at [215, 87] on div "Lead Generation Bot" at bounding box center [232, 91] width 102 height 26
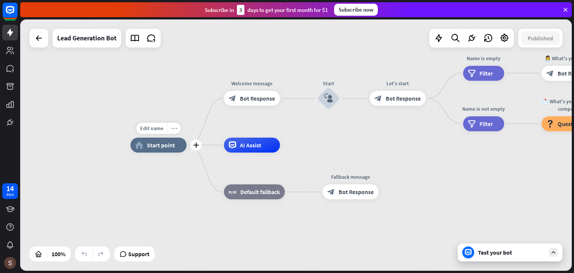
click at [173, 130] on icon "more_horiz" at bounding box center [174, 129] width 6 height 6
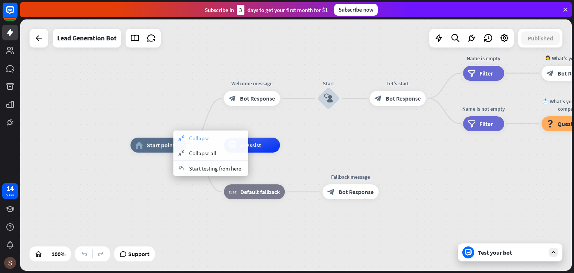
click at [198, 138] on span "Collapse" at bounding box center [199, 138] width 20 height 7
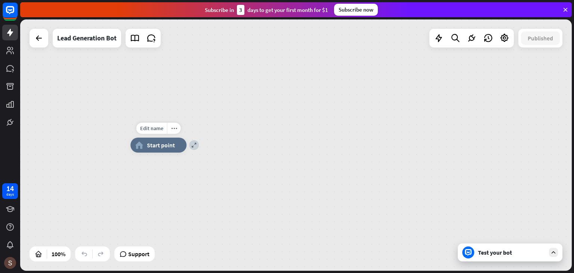
click at [166, 145] on span "Start point" at bounding box center [161, 144] width 28 height 7
click at [185, 177] on div "expand home_2 Start point" at bounding box center [406, 270] width 552 height 251
click at [436, 39] on icon at bounding box center [439, 38] width 10 height 10
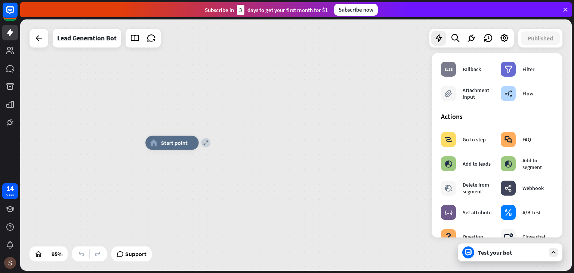
scroll to position [82, 0]
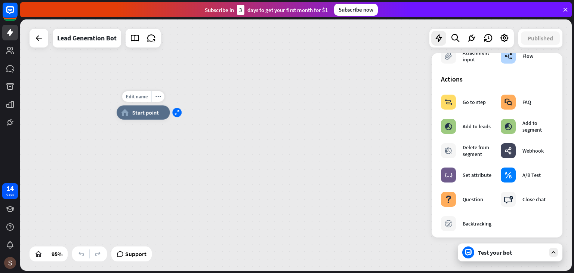
drag, startPoint x: 206, startPoint y: 143, endPoint x: 124, endPoint y: 110, distance: 88.9
click at [175, 110] on icon "expand" at bounding box center [177, 112] width 5 height 4
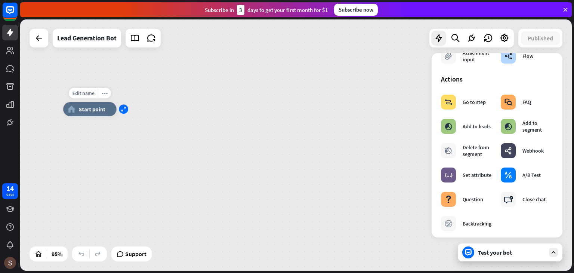
click at [125, 110] on icon "expand" at bounding box center [123, 109] width 5 height 4
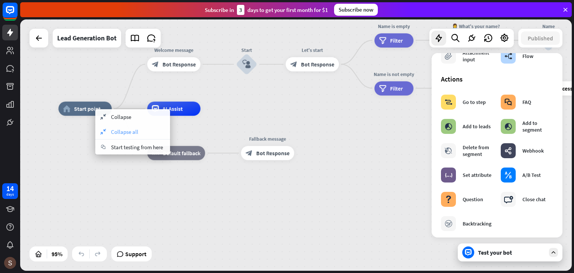
click at [115, 126] on div "collapse Collapse all" at bounding box center [132, 131] width 75 height 15
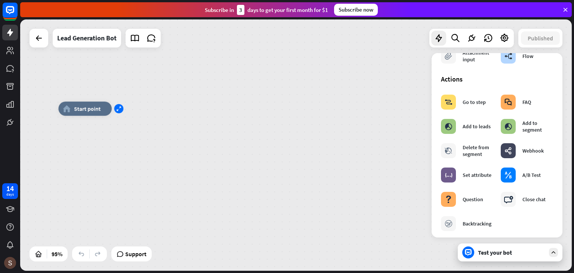
click at [119, 110] on icon "expand" at bounding box center [118, 108] width 5 height 4
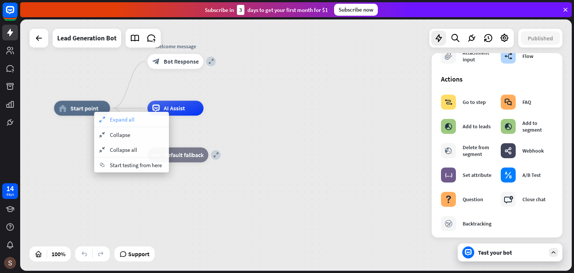
click at [114, 118] on span "Expand all" at bounding box center [122, 119] width 25 height 7
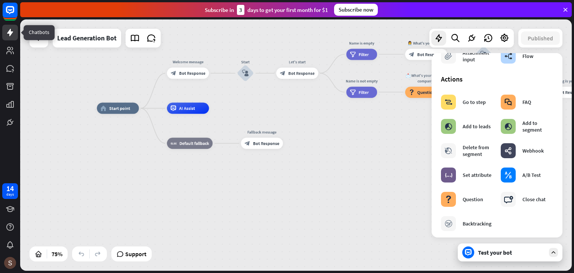
click at [11, 35] on icon at bounding box center [10, 32] width 9 height 9
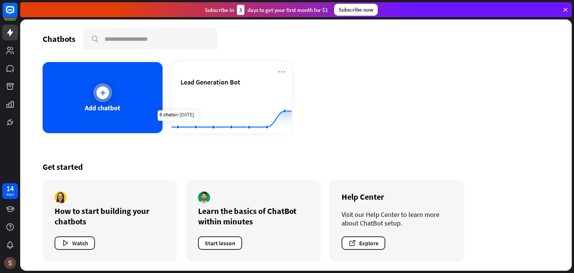
click at [93, 101] on div "Add chatbot" at bounding box center [103, 97] width 120 height 71
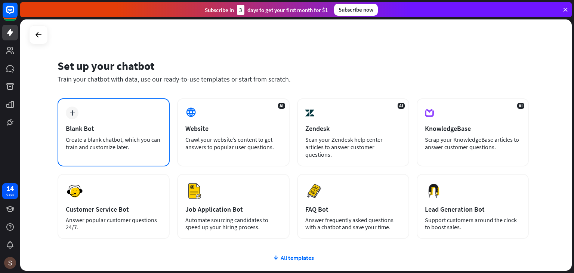
click at [70, 111] on icon "plus" at bounding box center [73, 112] width 6 height 5
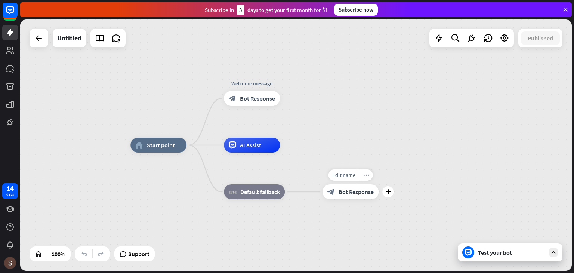
click at [369, 176] on div "more_horiz" at bounding box center [366, 174] width 14 height 11
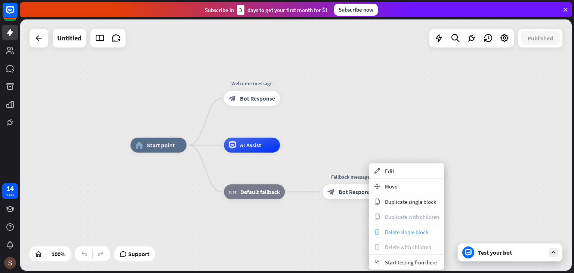
click at [405, 231] on span "Delete single block" at bounding box center [406, 231] width 43 height 7
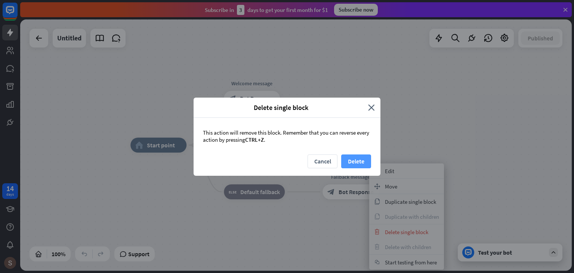
click at [356, 156] on button "Delete" at bounding box center [356, 161] width 30 height 14
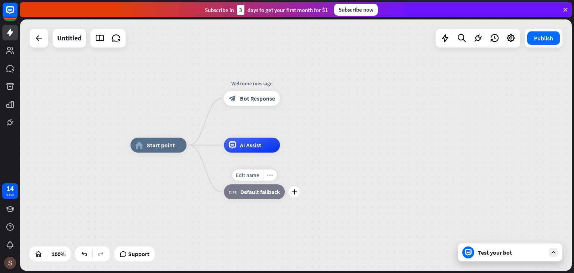
click at [269, 173] on icon "more_horiz" at bounding box center [270, 175] width 6 height 6
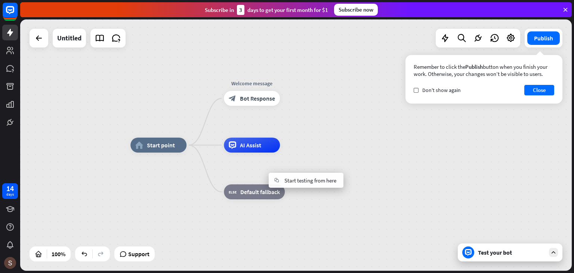
click at [281, 215] on div "home_2 Start point Welcome message block_bot_response Bot Response AI Assist bl…" at bounding box center [406, 270] width 552 height 251
click at [271, 175] on icon "more_horiz" at bounding box center [270, 175] width 6 height 6
drag, startPoint x: 319, startPoint y: 215, endPoint x: 317, endPoint y: 206, distance: 8.6
click at [320, 214] on div "home_2 Start point Welcome message block_bot_response Bot Response AI Assist bl…" at bounding box center [406, 270] width 552 height 251
click at [269, 126] on icon "more_horiz" at bounding box center [268, 128] width 6 height 6
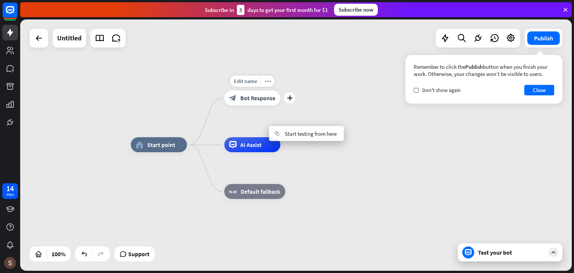
click at [262, 97] on span "Bot Response" at bounding box center [257, 97] width 35 height 7
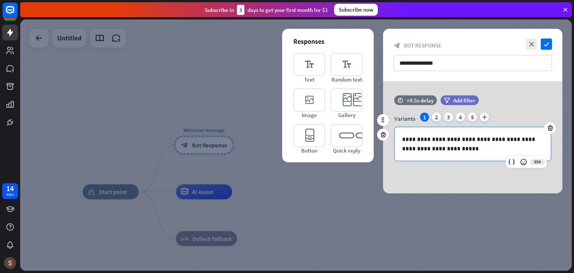
click at [457, 149] on p "**********" at bounding box center [472, 144] width 141 height 19
click at [436, 114] on div "2" at bounding box center [436, 117] width 9 height 9
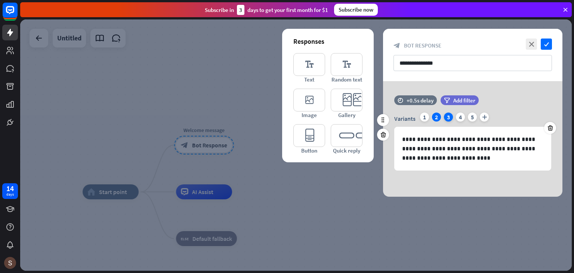
click at [446, 117] on div "3" at bounding box center [448, 117] width 9 height 9
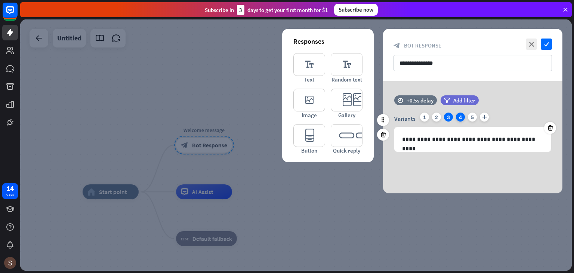
click at [461, 117] on div "4" at bounding box center [460, 117] width 9 height 9
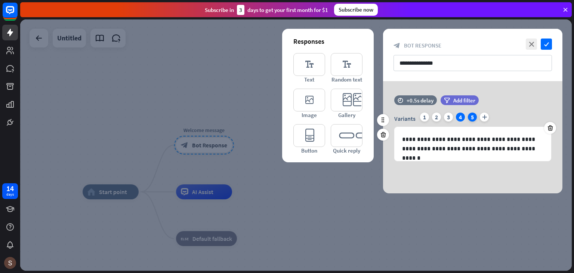
click at [476, 119] on div "5" at bounding box center [472, 117] width 9 height 9
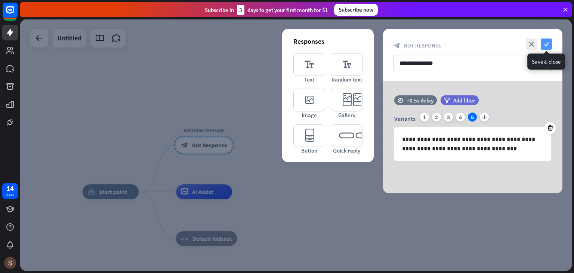
click at [550, 42] on icon "check" at bounding box center [546, 44] width 11 height 11
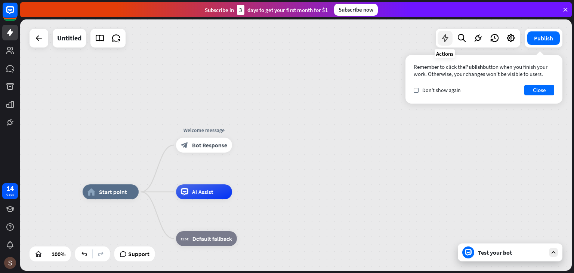
click at [451, 39] on div at bounding box center [445, 38] width 15 height 15
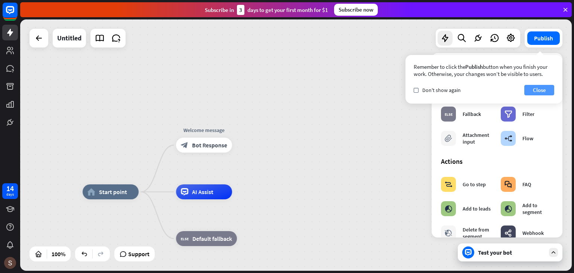
click at [536, 89] on button "Close" at bounding box center [540, 90] width 30 height 10
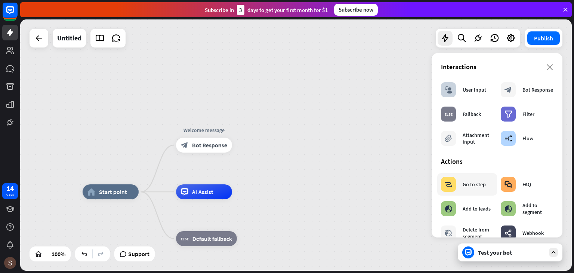
scroll to position [75, 0]
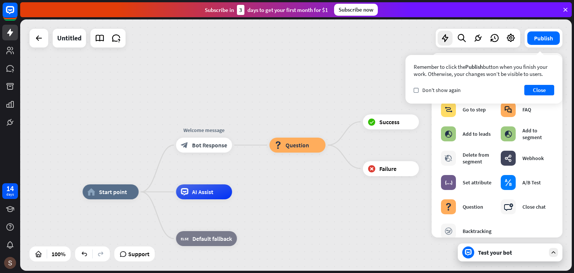
drag, startPoint x: 384, startPoint y: 172, endPoint x: 336, endPoint y: 187, distance: 50.4
click at [331, 187] on div "home_2 Start point Welcome message block_bot_response Bot Response block_questi…" at bounding box center [296, 144] width 552 height 251
drag, startPoint x: 384, startPoint y: 164, endPoint x: 357, endPoint y: 192, distance: 38.6
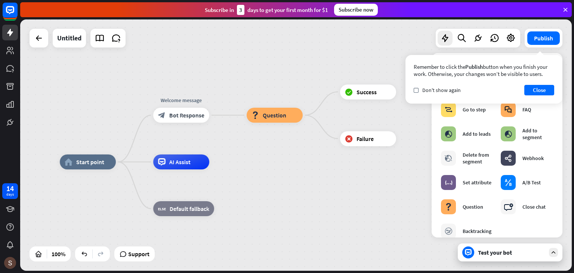
drag, startPoint x: 306, startPoint y: 98, endPoint x: 283, endPoint y: 67, distance: 38.1
click at [283, 67] on div "home_2 Start point Welcome message block_bot_response Bot Response block_questi…" at bounding box center [296, 144] width 552 height 251
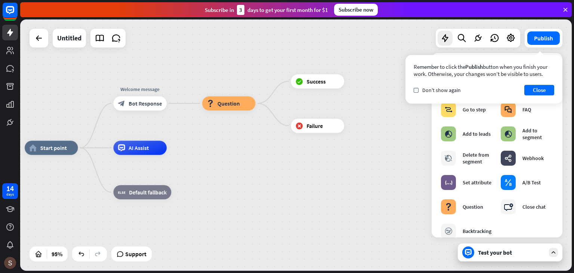
drag, startPoint x: 293, startPoint y: 61, endPoint x: 239, endPoint y: 64, distance: 53.9
click at [239, 64] on div "home_2 Start point Welcome message block_bot_response Bot Response block_questi…" at bounding box center [296, 144] width 552 height 251
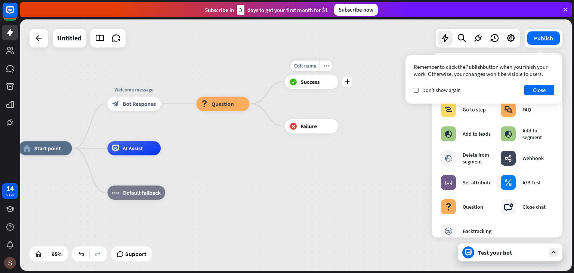
click at [304, 83] on span "Success" at bounding box center [310, 81] width 19 height 7
click at [307, 83] on span "Success" at bounding box center [310, 81] width 19 height 7
click at [329, 66] on div "more_horiz" at bounding box center [326, 65] width 13 height 11
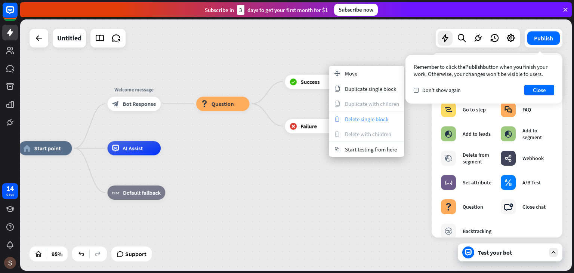
click at [356, 120] on span "Delete single block" at bounding box center [366, 119] width 43 height 7
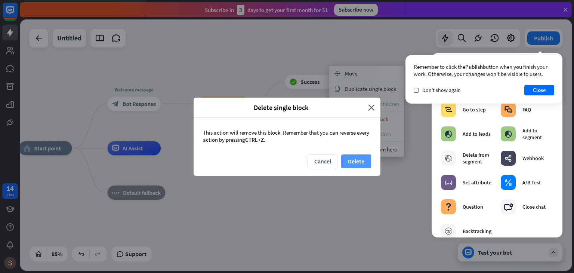
click at [356, 160] on button "Delete" at bounding box center [356, 161] width 30 height 14
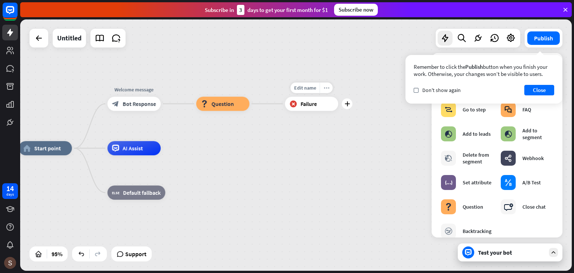
click at [328, 89] on icon "more_horiz" at bounding box center [327, 87] width 6 height 5
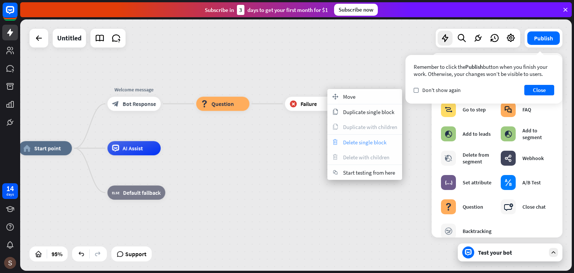
click at [363, 144] on span "Delete single block" at bounding box center [364, 142] width 43 height 7
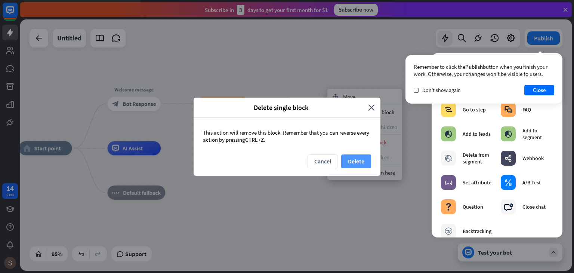
click at [360, 162] on button "Delete" at bounding box center [356, 161] width 30 height 14
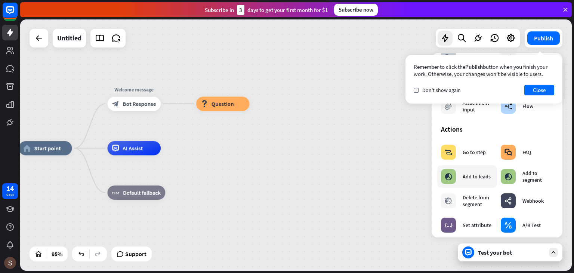
scroll to position [0, 0]
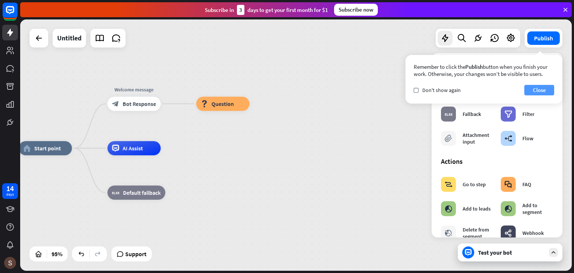
click at [541, 93] on button "Close" at bounding box center [540, 90] width 30 height 10
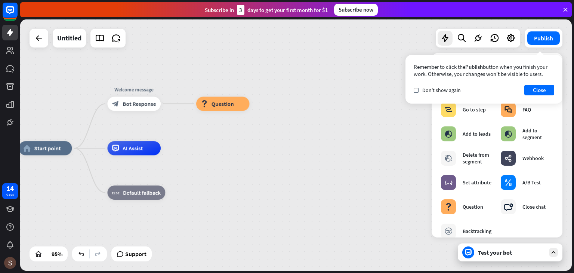
scroll to position [150, 0]
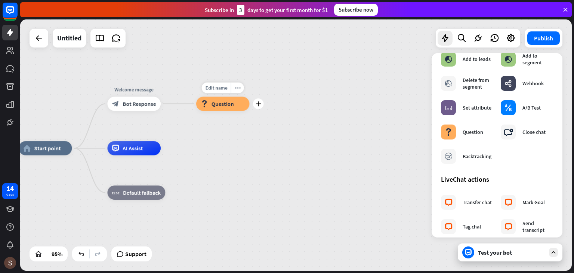
click at [230, 105] on span "Question" at bounding box center [223, 103] width 22 height 7
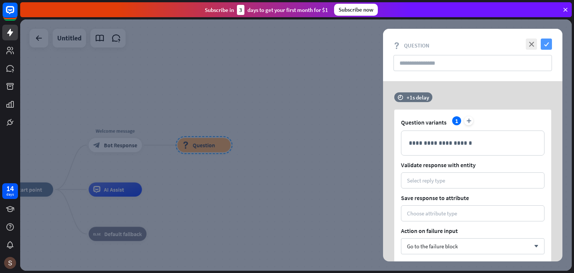
click at [547, 43] on icon "check" at bounding box center [546, 44] width 11 height 11
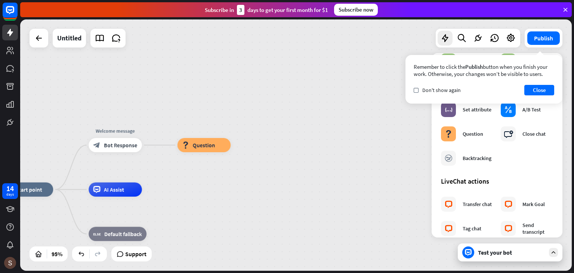
scroll to position [150, 0]
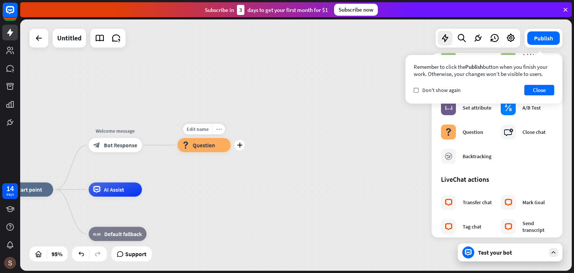
click at [216, 126] on icon "more_horiz" at bounding box center [219, 128] width 6 height 5
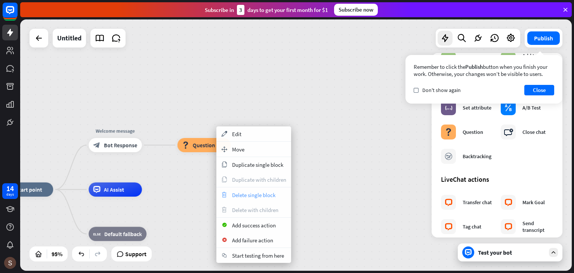
click at [250, 196] on span "Delete single block" at bounding box center [253, 194] width 43 height 7
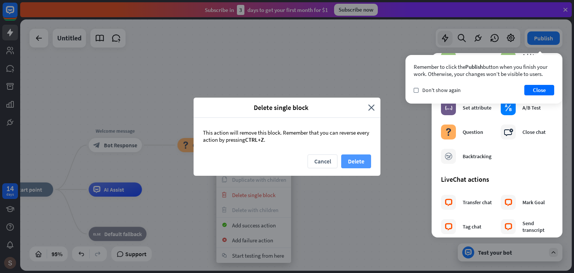
click at [365, 157] on button "Delete" at bounding box center [356, 161] width 30 height 14
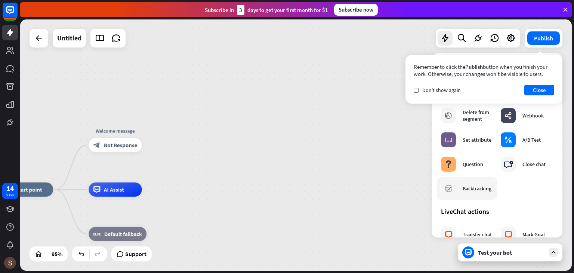
scroll to position [0, 0]
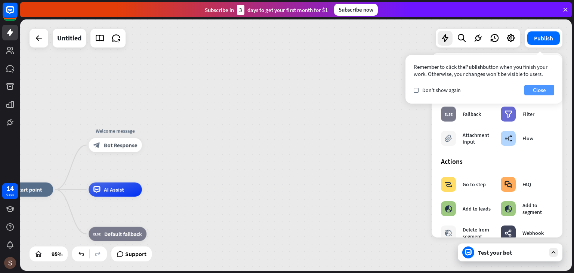
click at [545, 93] on button "Close" at bounding box center [540, 90] width 30 height 10
click at [188, 148] on icon "block_user_input" at bounding box center [188, 145] width 9 height 9
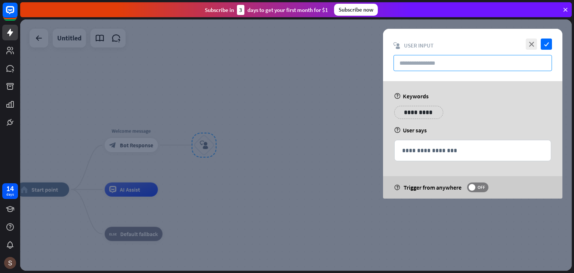
click at [431, 62] on input "text" at bounding box center [473, 63] width 159 height 16
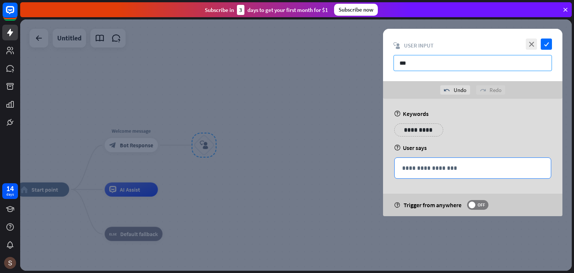
type input "***"
click at [443, 168] on p "**********" at bounding box center [472, 167] width 141 height 9
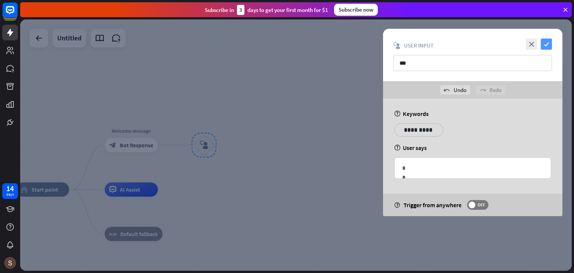
click at [551, 44] on icon "check" at bounding box center [546, 44] width 11 height 11
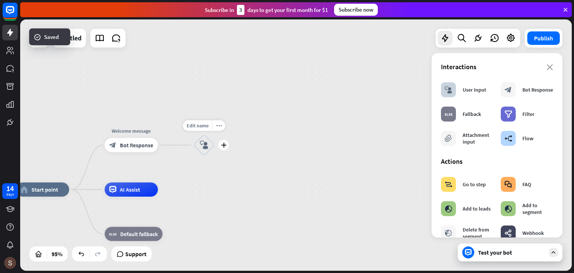
click at [208, 147] on icon "block_user_input" at bounding box center [204, 145] width 9 height 9
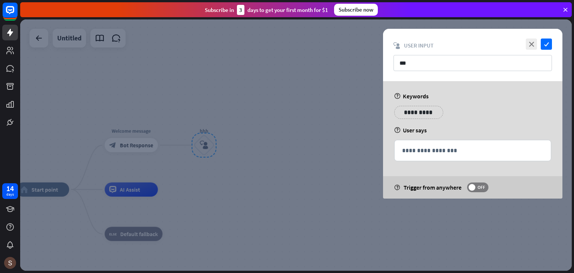
click at [317, 138] on div at bounding box center [296, 144] width 552 height 251
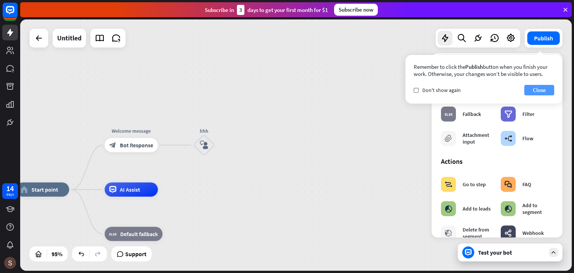
click at [539, 92] on button "Close" at bounding box center [540, 90] width 30 height 10
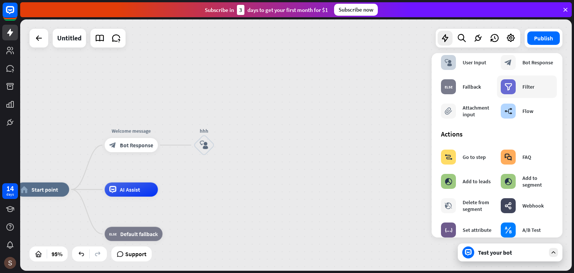
scroll to position [37, 0]
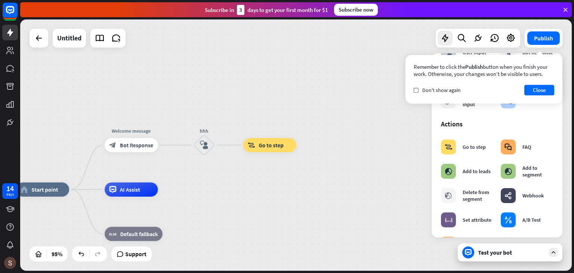
drag, startPoint x: 264, startPoint y: 141, endPoint x: 217, endPoint y: 172, distance: 56.9
click at [217, 172] on div "home_2 Start point Welcome message block_bot_response Bot Response hhh block_us…" at bounding box center [296, 144] width 552 height 251
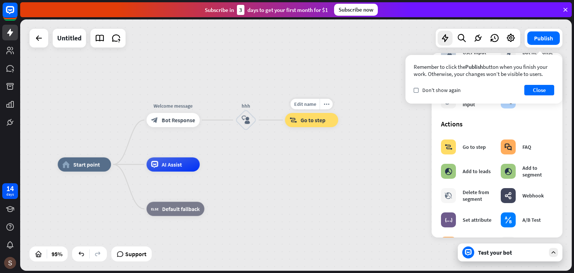
drag, startPoint x: 239, startPoint y: 145, endPoint x: 280, endPoint y: 120, distance: 48.8
click at [285, 120] on div "Edit name more_horiz block_goto Go to step" at bounding box center [311, 120] width 53 height 14
click at [313, 124] on div "block_goto Go to step" at bounding box center [311, 120] width 53 height 14
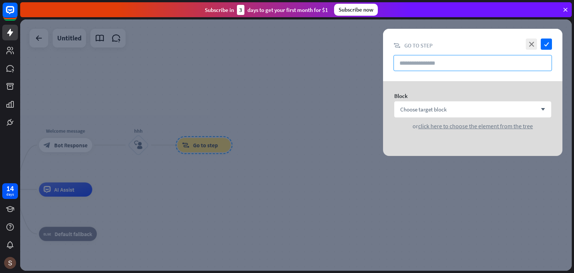
click at [410, 61] on input "text" at bounding box center [473, 63] width 159 height 16
click at [426, 113] on span "Choose target block" at bounding box center [423, 109] width 46 height 7
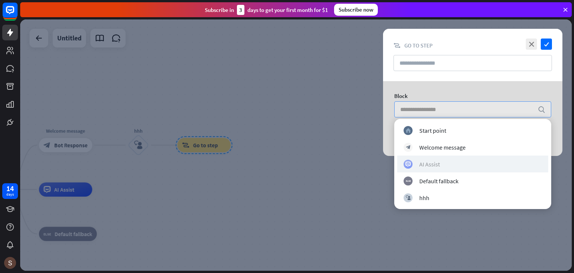
click at [425, 163] on div "AI Assist" at bounding box center [429, 163] width 21 height 7
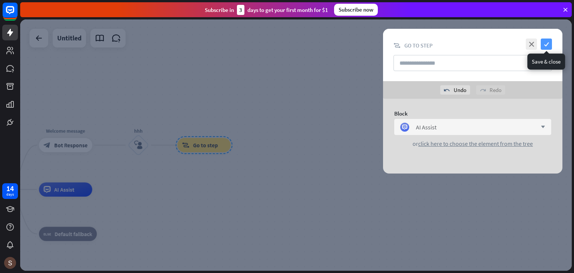
click at [546, 43] on icon "check" at bounding box center [546, 44] width 11 height 11
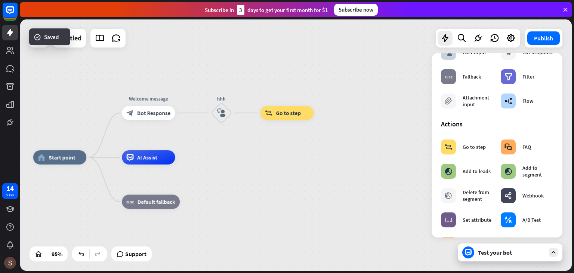
drag, startPoint x: 170, startPoint y: 215, endPoint x: 254, endPoint y: 183, distance: 89.5
click at [254, 183] on div "home_2 Start point Welcome message block_bot_response Bot Response hhh block_us…" at bounding box center [295, 276] width 524 height 239
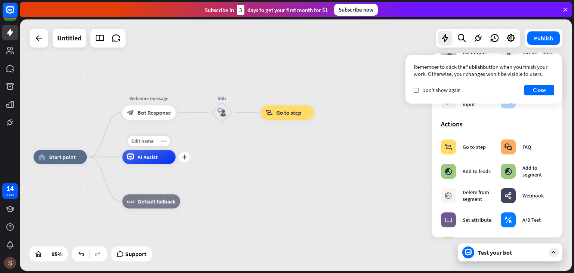
drag, startPoint x: 140, startPoint y: 158, endPoint x: 113, endPoint y: 175, distance: 32.6
click at [122, 164] on div "Edit name more_horiz plus AI Assist" at bounding box center [148, 157] width 53 height 14
click at [148, 160] on span "AI Assist" at bounding box center [148, 156] width 20 height 7
click at [243, 155] on div "home_2 Start point Welcome message block_bot_response Bot Response hhh block_us…" at bounding box center [296, 144] width 552 height 251
click at [156, 157] on span "AI Assist" at bounding box center [148, 156] width 20 height 7
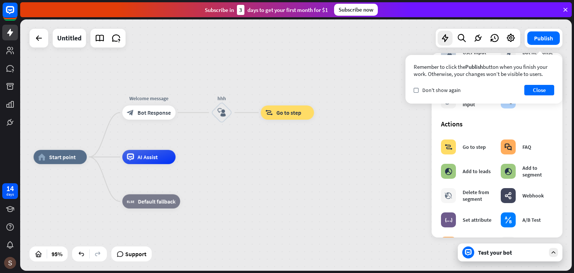
click at [243, 162] on div "home_2 Start point Welcome message block_bot_response Bot Response hhh block_us…" at bounding box center [296, 276] width 524 height 239
click at [536, 91] on button "Close" at bounding box center [540, 90] width 30 height 10
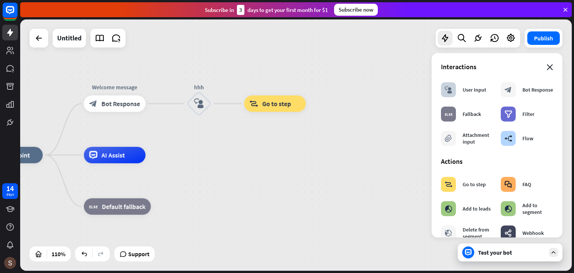
click at [547, 65] on icon "close" at bounding box center [550, 67] width 6 height 6
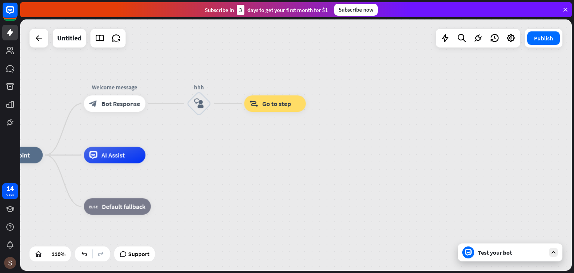
click at [498, 258] on div "Test your bot" at bounding box center [510, 252] width 105 height 18
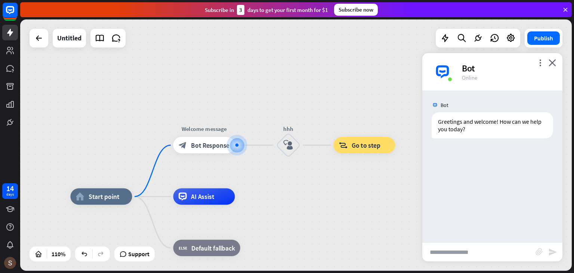
click at [456, 254] on input "text" at bounding box center [478, 252] width 113 height 19
type input "***"
click at [553, 252] on icon "send" at bounding box center [552, 251] width 9 height 9
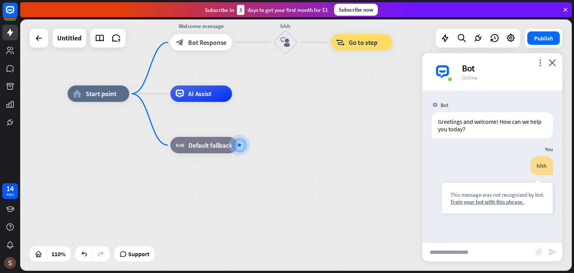
click at [452, 249] on input "text" at bounding box center [478, 252] width 113 height 19
type input "**"
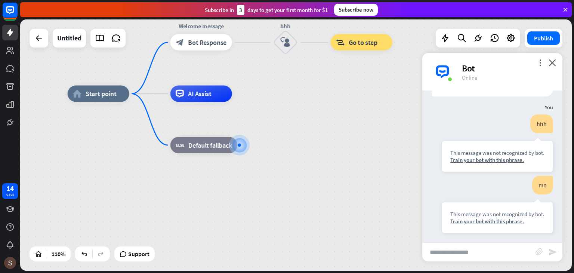
scroll to position [43, 0]
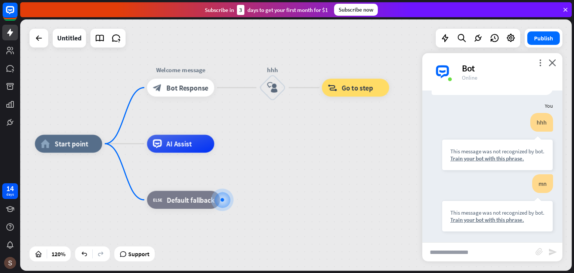
drag, startPoint x: 293, startPoint y: 103, endPoint x: 254, endPoint y: 188, distance: 93.8
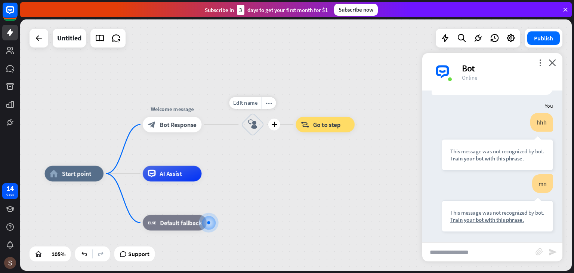
click at [251, 124] on icon "block_user_input" at bounding box center [252, 124] width 9 height 9
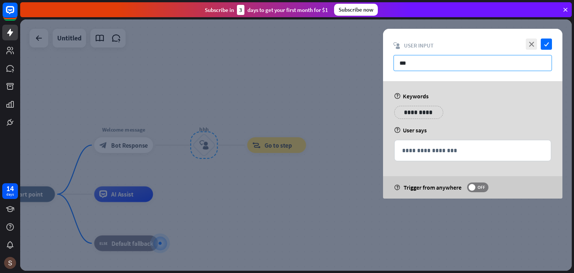
click at [414, 67] on input "***" at bounding box center [473, 63] width 159 height 16
click at [413, 64] on input "***" at bounding box center [473, 63] width 159 height 16
click at [428, 149] on p "**********" at bounding box center [472, 150] width 141 height 9
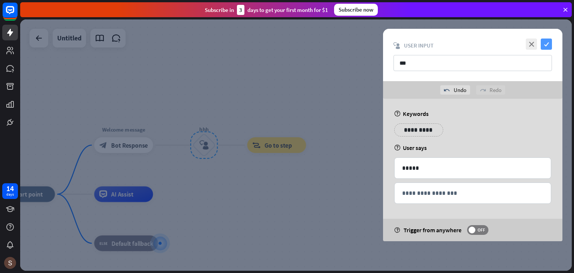
click at [547, 42] on icon "check" at bounding box center [546, 44] width 11 height 11
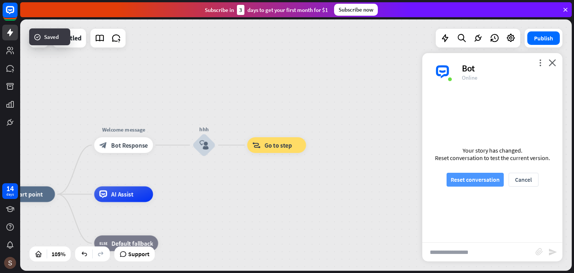
click at [482, 181] on button "Reset conversation" at bounding box center [475, 180] width 57 height 14
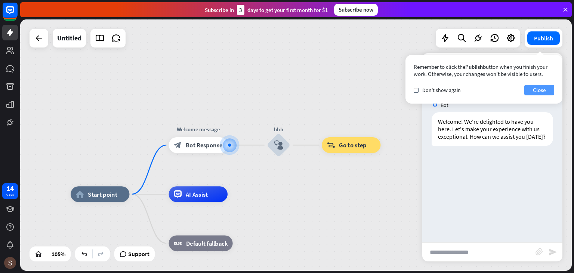
click at [539, 90] on button "Close" at bounding box center [540, 90] width 30 height 10
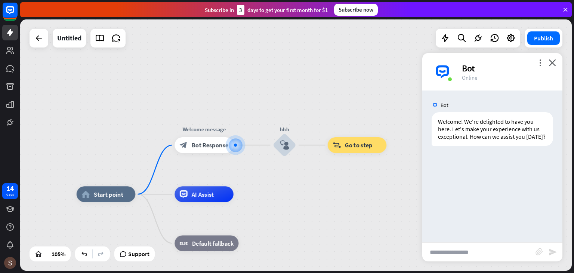
click at [458, 253] on input "text" at bounding box center [478, 252] width 113 height 19
type input "***"
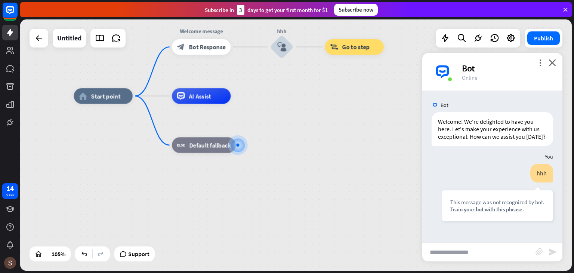
click at [462, 248] on input "text" at bounding box center [478, 252] width 113 height 19
type input "*****"
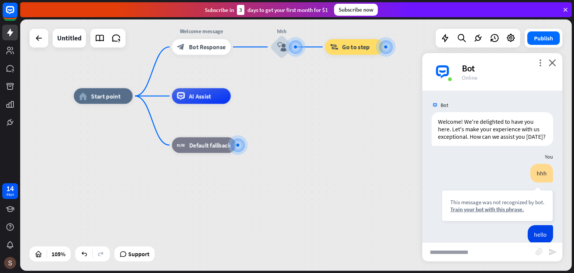
scroll to position [20, 0]
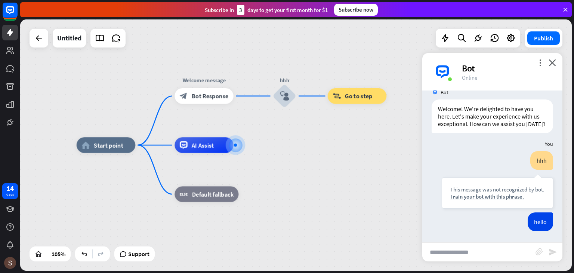
click at [439, 255] on input "text" at bounding box center [478, 252] width 113 height 19
type input "**"
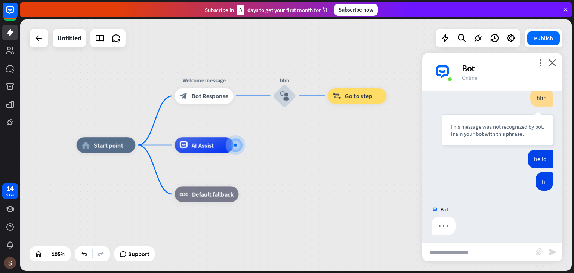
scroll to position [81, 0]
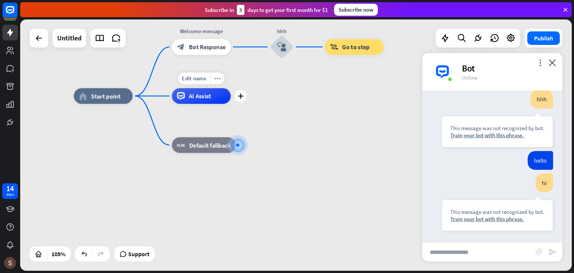
click at [206, 98] on span "AI Assist" at bounding box center [200, 96] width 22 height 8
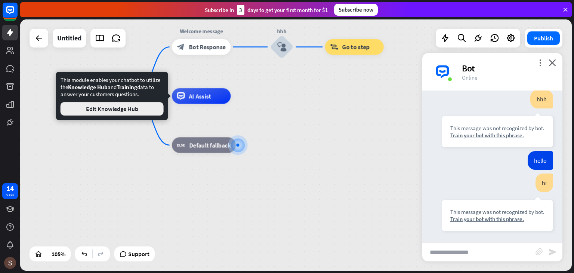
click at [129, 108] on button "Edit Knowledge Hub" at bounding box center [112, 108] width 103 height 13
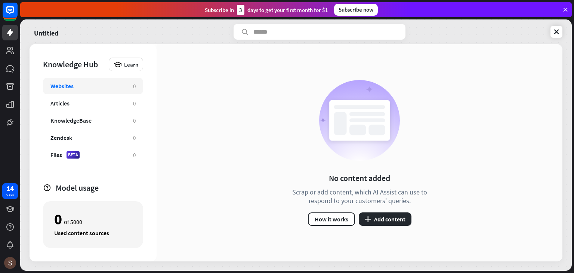
click at [172, 153] on div "No content added Scrap or add content, which AI Assist can use to respond to yo…" at bounding box center [360, 152] width 406 height 217
click at [559, 31] on icon at bounding box center [556, 31] width 7 height 7
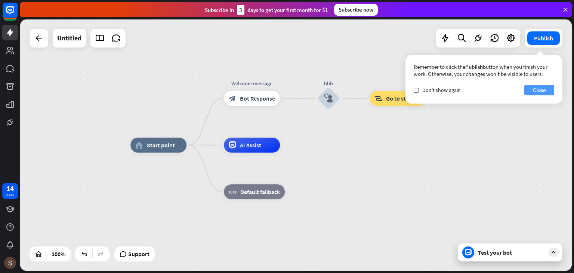
click at [544, 91] on button "Close" at bounding box center [540, 90] width 30 height 10
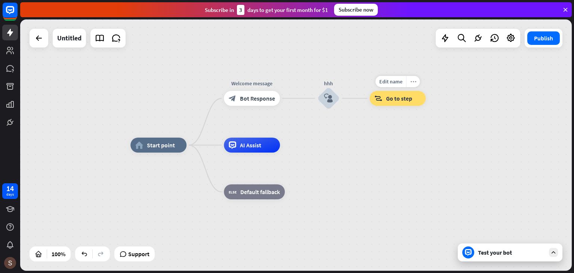
click at [417, 83] on div "more_horiz" at bounding box center [413, 81] width 14 height 11
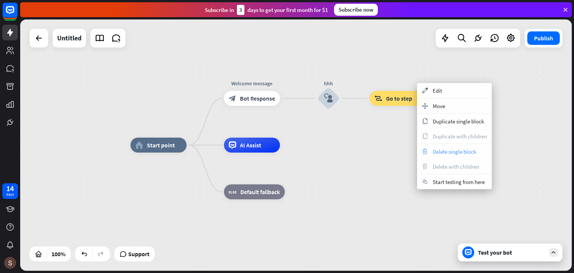
click at [445, 153] on span "Delete single block" at bounding box center [454, 151] width 43 height 7
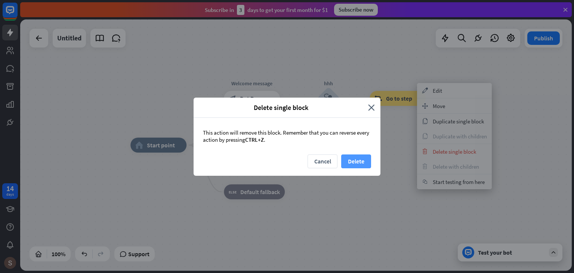
click at [350, 161] on button "Delete" at bounding box center [356, 161] width 30 height 14
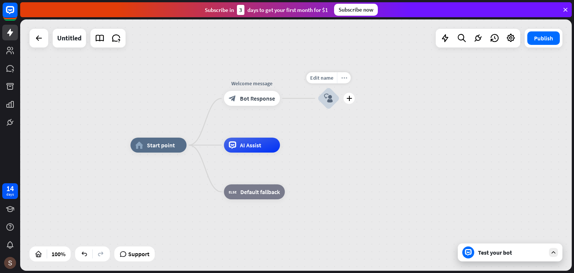
click at [346, 76] on icon "more_horiz" at bounding box center [344, 78] width 6 height 6
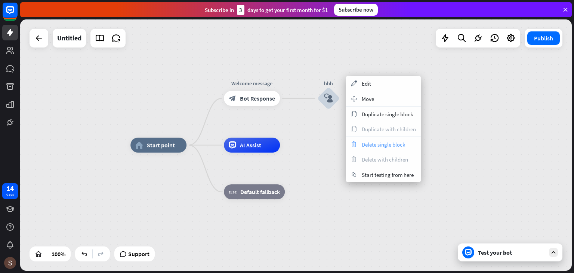
click at [381, 143] on span "Delete single block" at bounding box center [383, 144] width 43 height 7
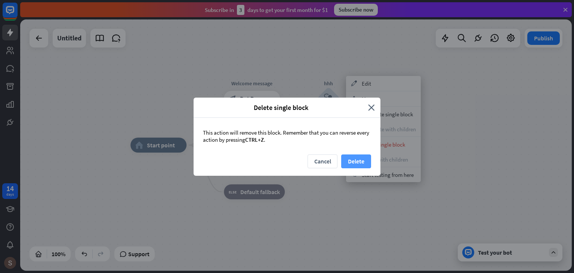
click at [358, 165] on button "Delete" at bounding box center [356, 161] width 30 height 14
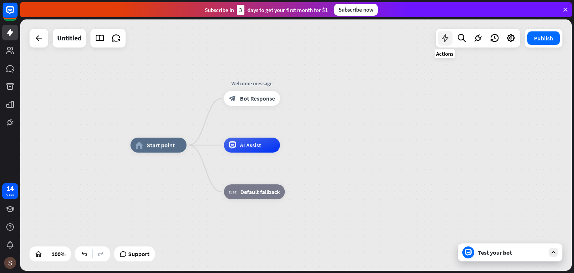
click at [442, 40] on icon at bounding box center [445, 38] width 10 height 10
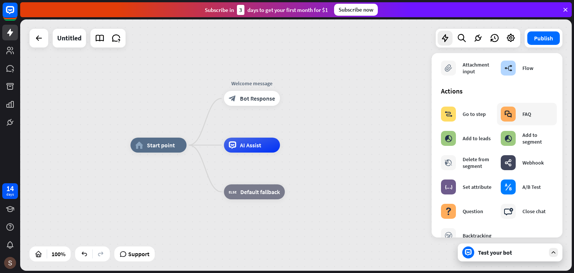
scroll to position [82, 0]
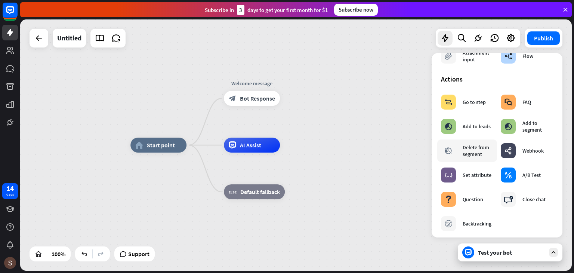
click at [474, 150] on div "Delete from segment" at bounding box center [478, 150] width 31 height 13
click at [353, 101] on span "Delete from segment" at bounding box center [359, 98] width 53 height 7
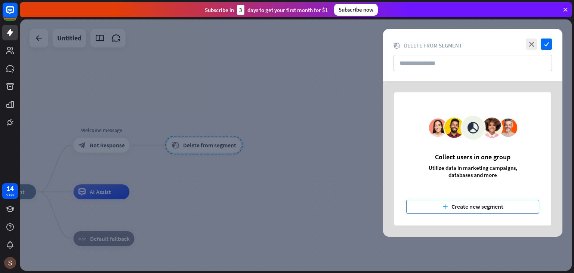
click at [485, 207] on button "plus Create new segment" at bounding box center [472, 207] width 133 height 14
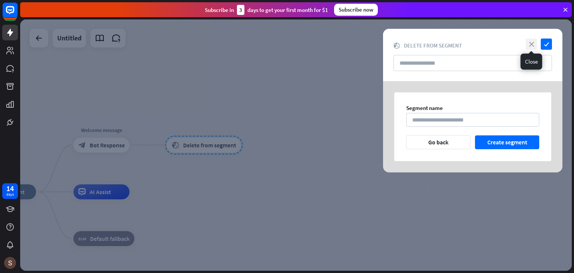
click at [532, 47] on icon "close" at bounding box center [531, 44] width 11 height 11
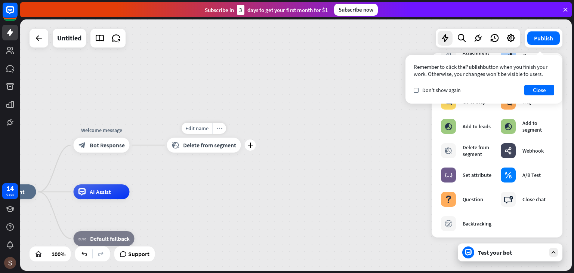
click at [221, 129] on icon "more_horiz" at bounding box center [219, 129] width 6 height 6
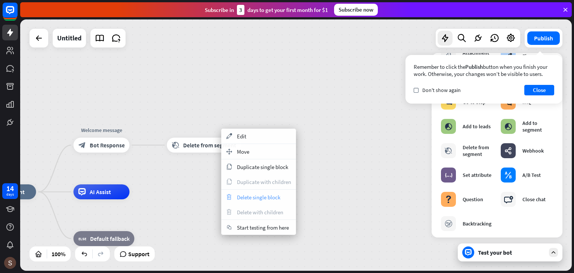
click at [266, 197] on span "Delete single block" at bounding box center [258, 197] width 43 height 7
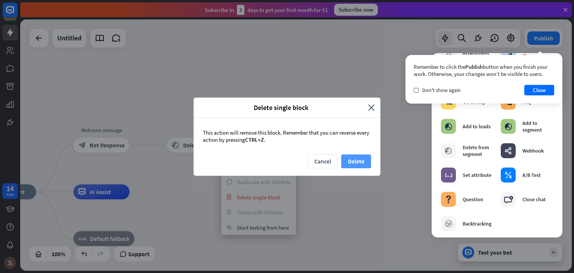
click at [348, 163] on button "Delete" at bounding box center [356, 161] width 30 height 14
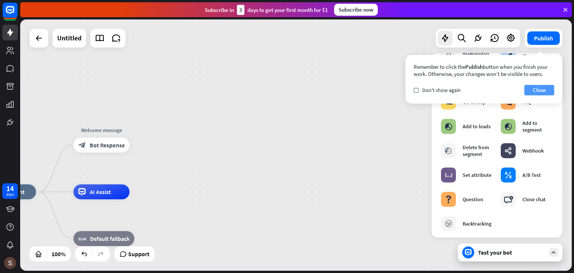
click at [542, 89] on button "Close" at bounding box center [540, 90] width 30 height 10
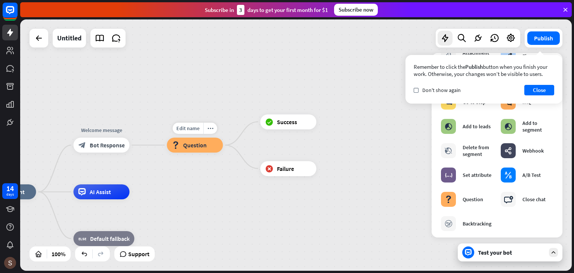
click at [199, 145] on span "Question" at bounding box center [195, 144] width 24 height 7
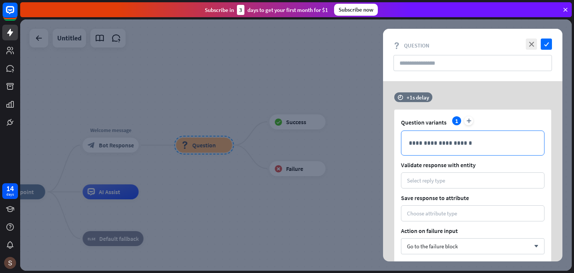
click at [434, 149] on div "**********" at bounding box center [473, 143] width 143 height 24
click at [504, 155] on icon at bounding box center [502, 156] width 7 height 7
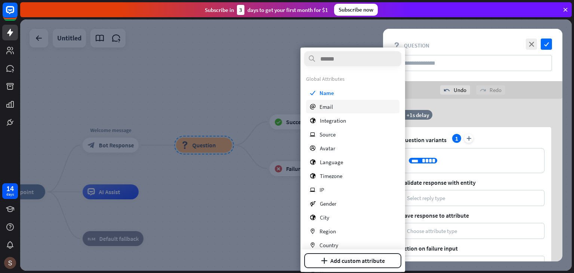
click at [337, 104] on div "email Email" at bounding box center [352, 106] width 93 height 13
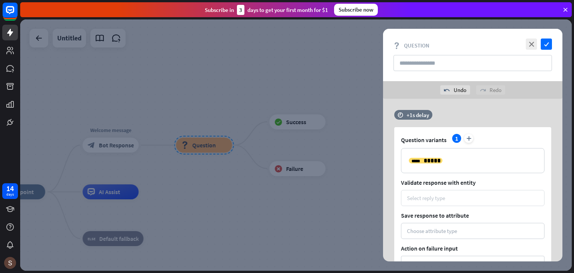
click at [425, 198] on div "Select reply type" at bounding box center [426, 197] width 38 height 7
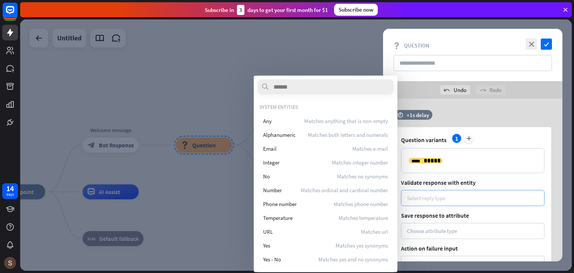
click at [425, 198] on div "Select reply type" at bounding box center [426, 197] width 38 height 7
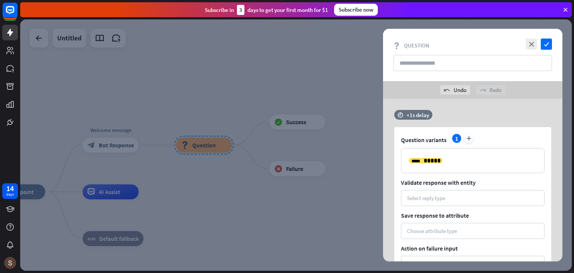
scroll to position [37, 0]
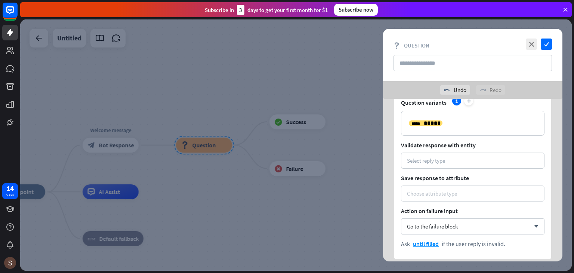
click at [457, 195] on div "Choose attribute type" at bounding box center [432, 193] width 50 height 7
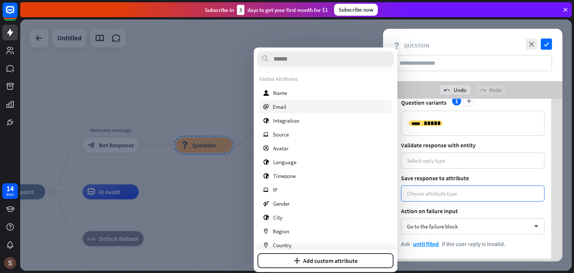
click at [281, 106] on span "Email" at bounding box center [279, 106] width 13 height 7
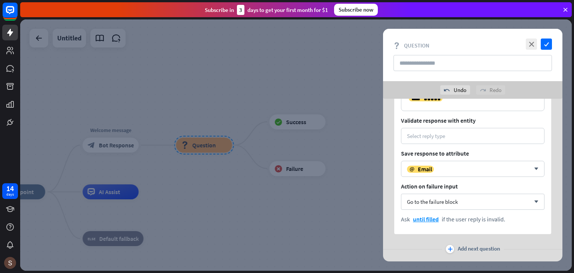
scroll to position [75, 0]
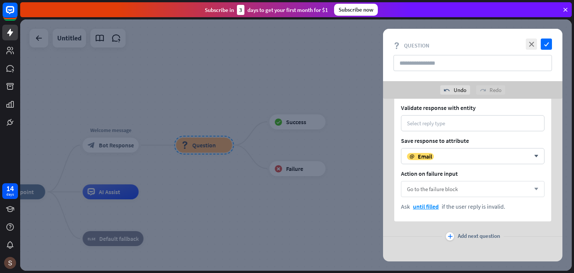
click at [448, 189] on span "Go to the failure block" at bounding box center [432, 188] width 51 height 7
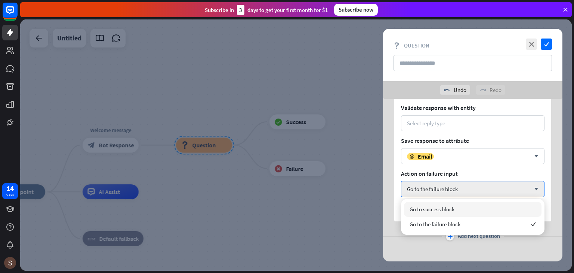
click at [394, 172] on div "**********" at bounding box center [472, 128] width 179 height 186
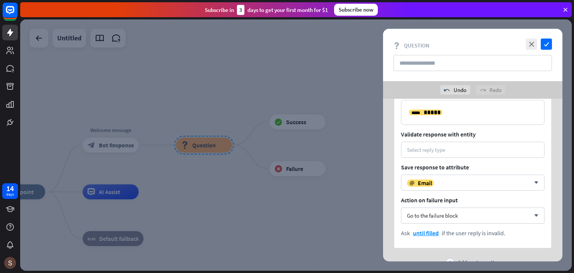
scroll to position [37, 0]
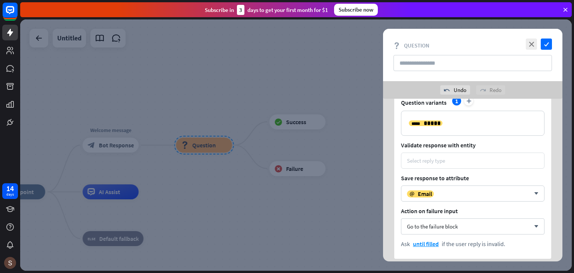
click at [434, 161] on div "Select reply type" at bounding box center [426, 160] width 38 height 7
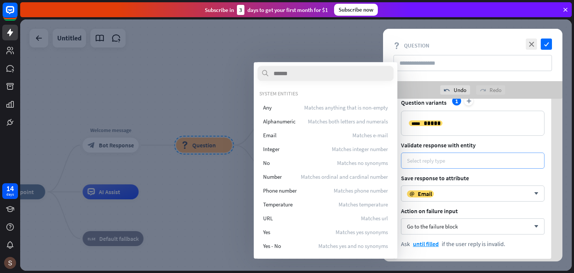
click at [434, 161] on div "Select reply type" at bounding box center [426, 160] width 38 height 7
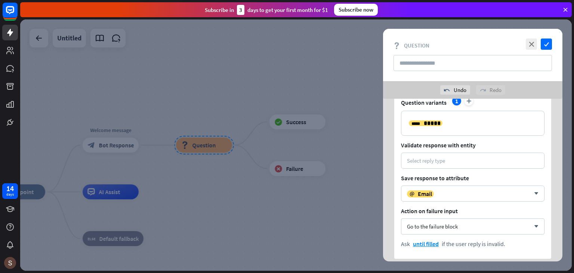
scroll to position [0, 0]
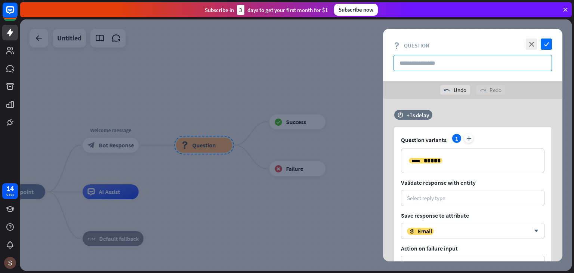
click at [418, 62] on input "text" at bounding box center [473, 63] width 159 height 16
type input "**********"
click at [544, 42] on icon "check" at bounding box center [546, 44] width 11 height 11
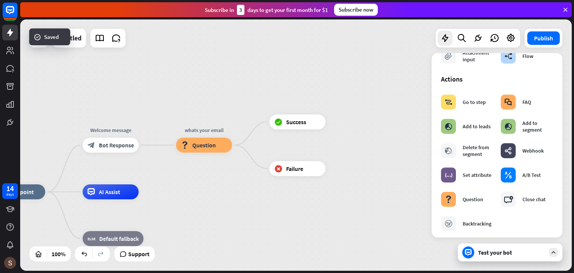
click at [399, 62] on div "home_2 Start point Welcome message block_bot_response Bot Response whats your e…" at bounding box center [296, 144] width 552 height 251
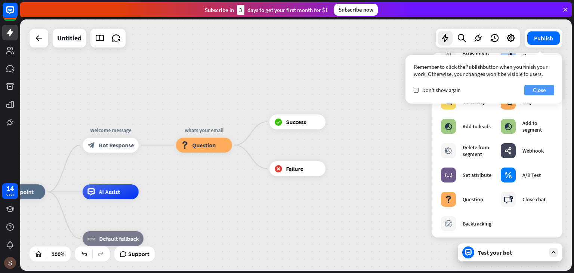
click at [538, 90] on button "Close" at bounding box center [540, 90] width 30 height 10
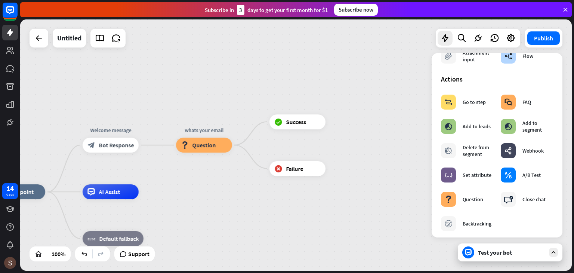
click at [538, 255] on div "Test your bot" at bounding box center [511, 252] width 67 height 7
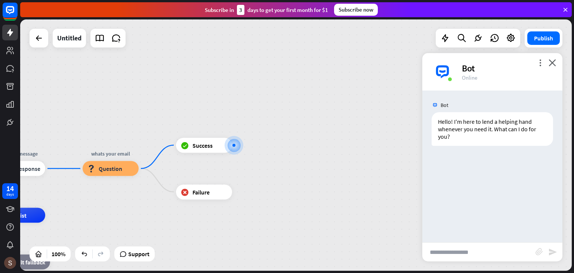
click at [444, 252] on input "text" at bounding box center [478, 252] width 113 height 19
type input "**"
click at [554, 254] on icon "send" at bounding box center [552, 251] width 9 height 9
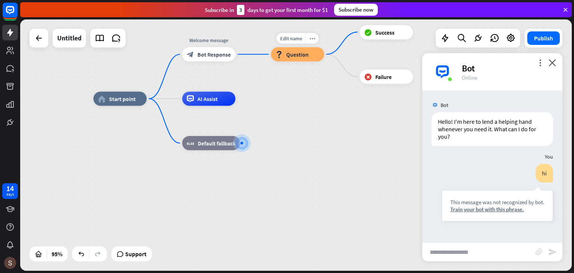
click at [297, 56] on span "Question" at bounding box center [297, 54] width 22 height 7
